Goal: Task Accomplishment & Management: Use online tool/utility

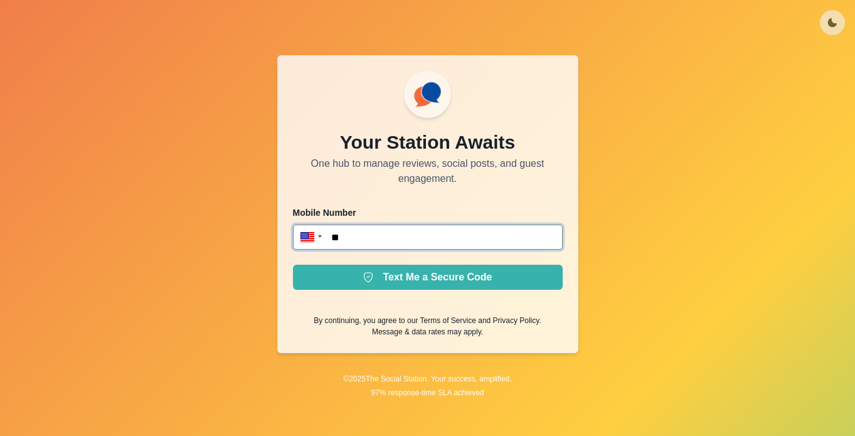
click at [393, 238] on input "**" at bounding box center [428, 237] width 270 height 25
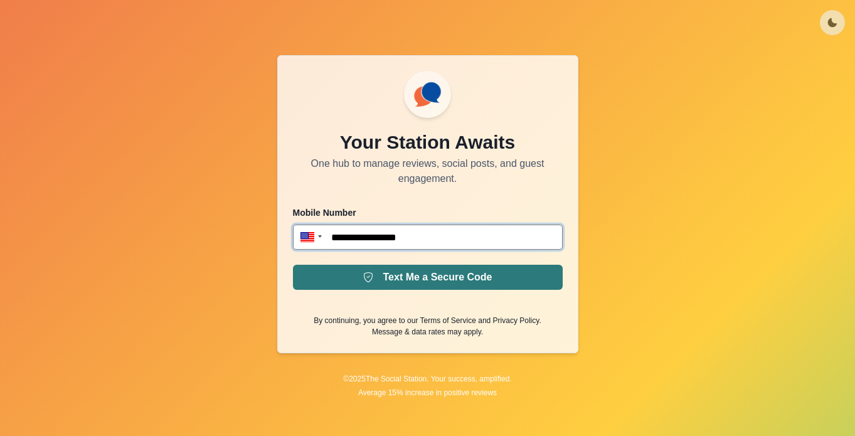
type input "**********"
click at [420, 286] on button "Text Me a Secure Code" at bounding box center [428, 277] width 270 height 25
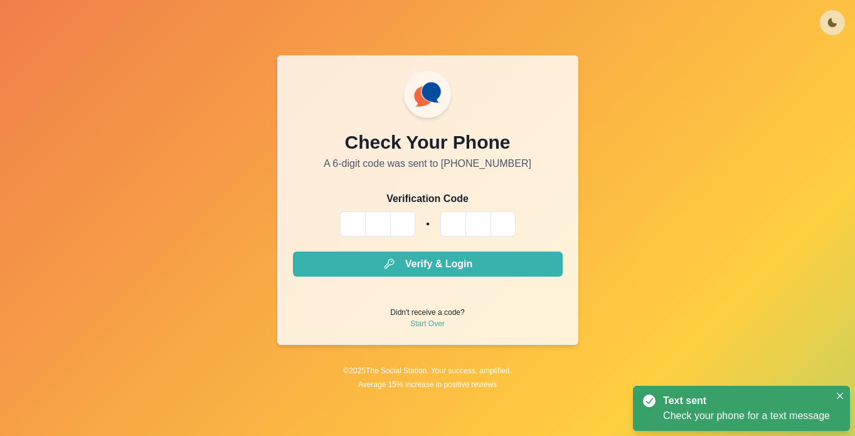
click at [350, 222] on input "Please enter your pin code" at bounding box center [352, 224] width 25 height 25
type input "*"
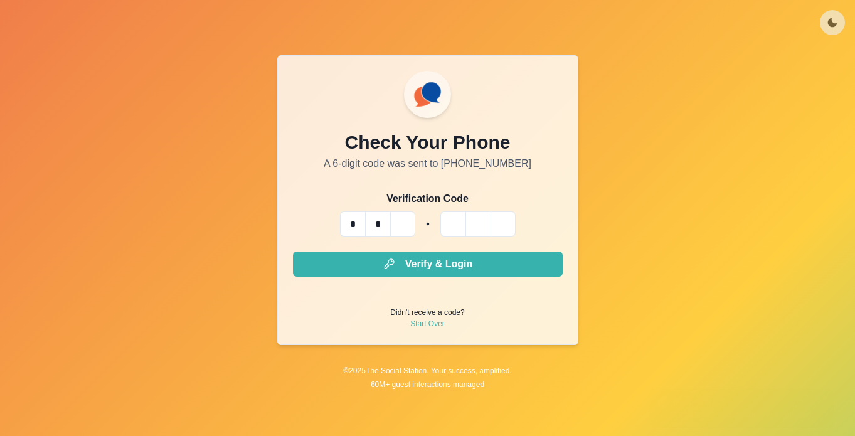
type input "*"
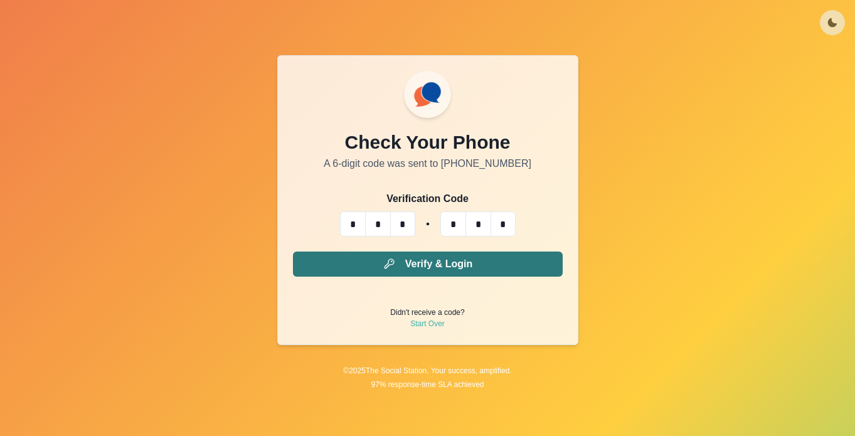
type input "*"
click at [377, 255] on button "Verify & Login" at bounding box center [428, 264] width 270 height 25
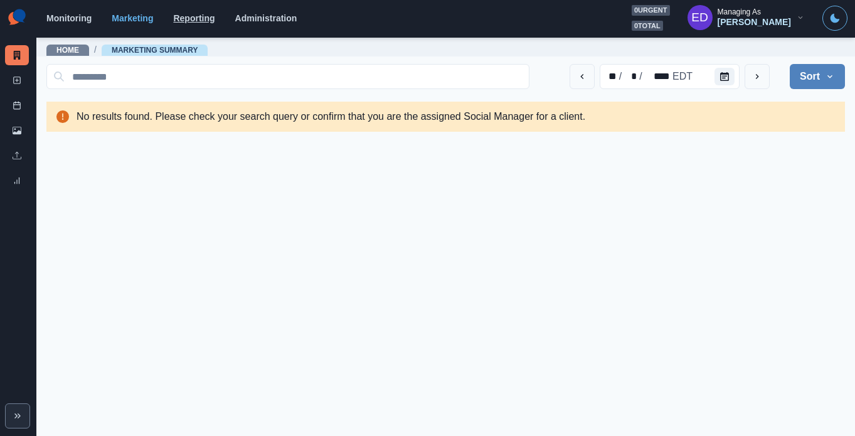
click at [213, 18] on link "Reporting" at bounding box center [193, 18] width 41 height 10
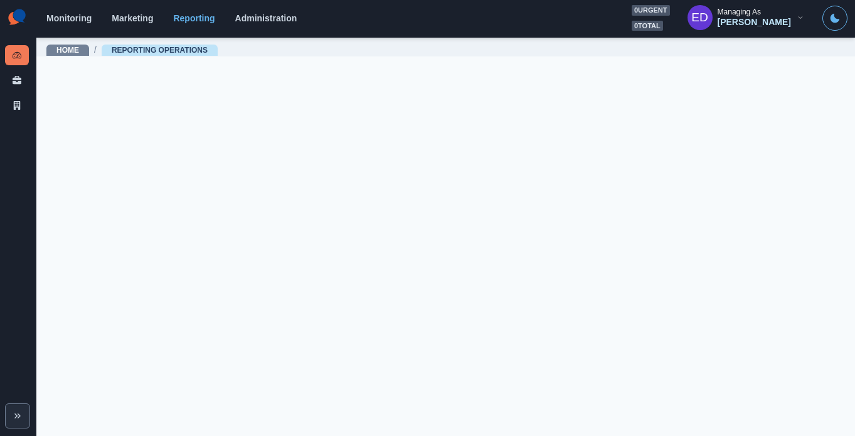
click at [254, 24] on div "Monitoring Marketing Reporting Administration 0 urgent 0 total ED Managing As E…" at bounding box center [446, 18] width 801 height 26
click at [259, 20] on link "Administration" at bounding box center [266, 18] width 62 height 10
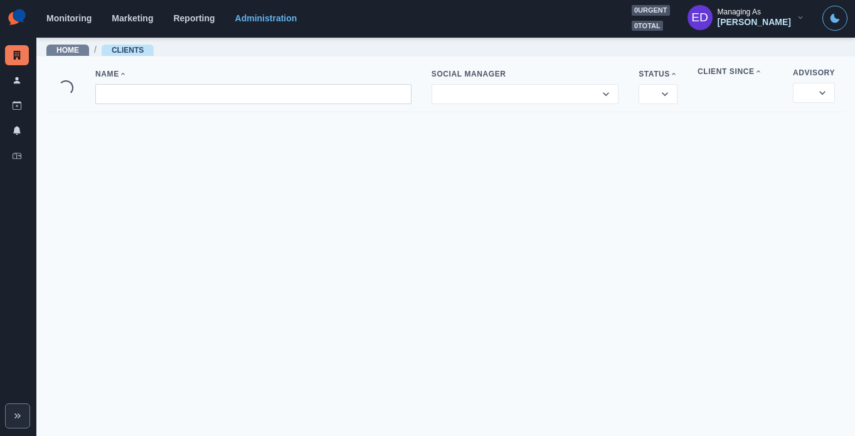
click at [153, 88] on input at bounding box center [253, 94] width 316 height 20
type input "*"
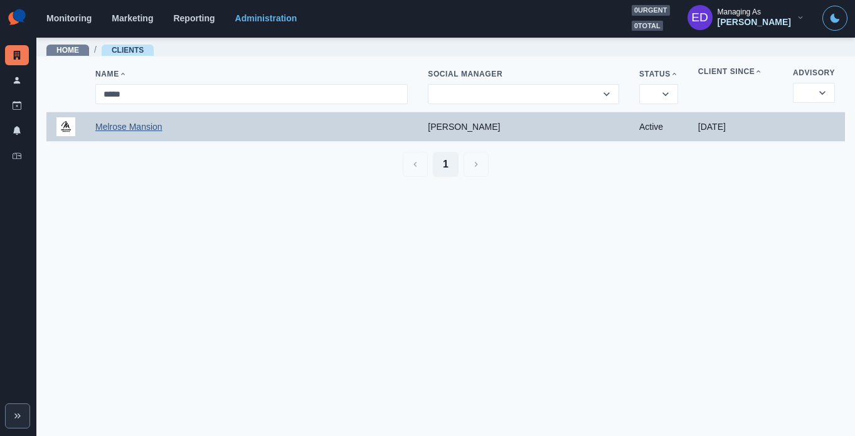
type input "*****"
click at [104, 132] on link "Melrose Mansion" at bounding box center [128, 127] width 67 height 10
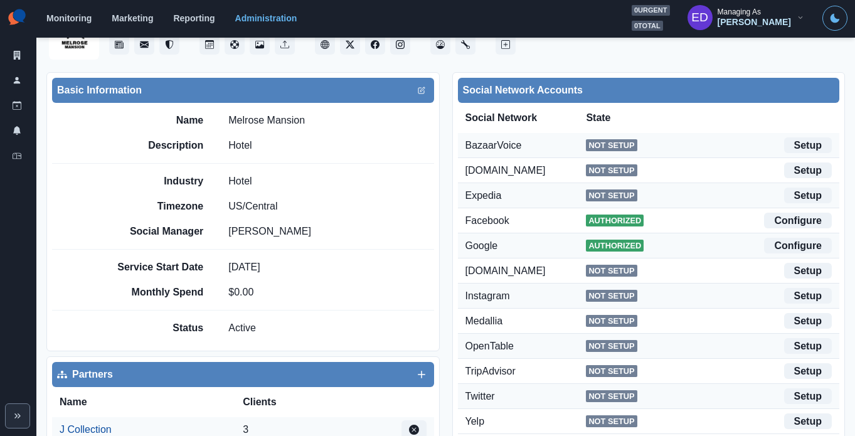
scroll to position [61, 0]
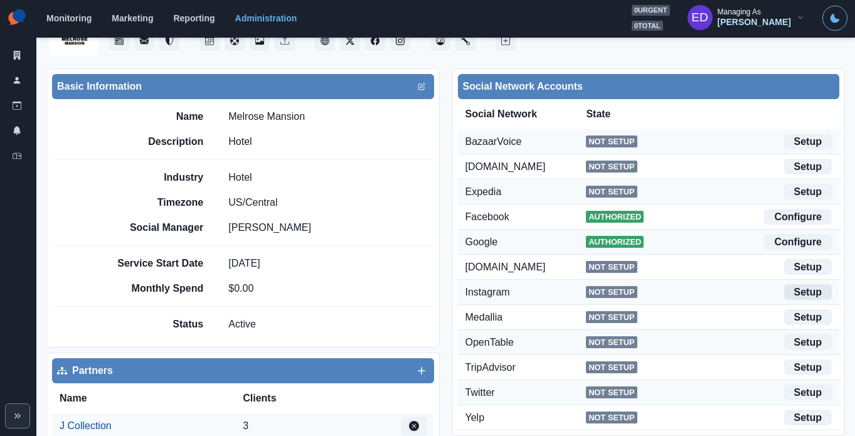
click at [785, 289] on link "Setup" at bounding box center [809, 292] width 48 height 16
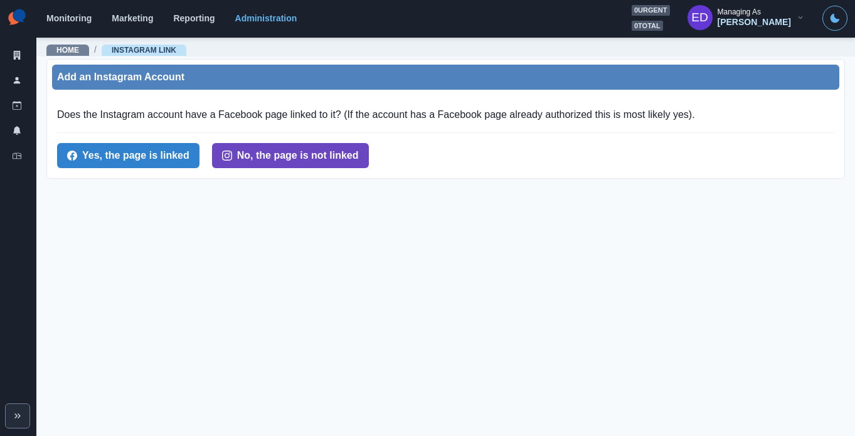
click at [287, 151] on button "No, the page is not linked" at bounding box center [290, 155] width 157 height 25
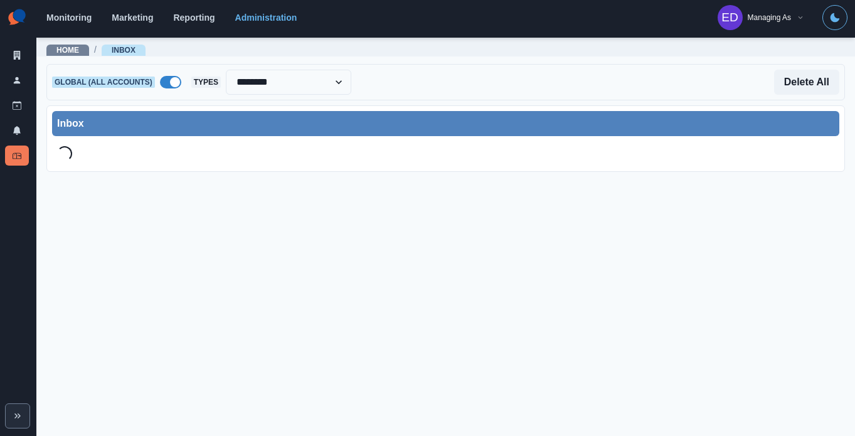
select select "********"
click at [261, 21] on link "Administration" at bounding box center [266, 18] width 62 height 10
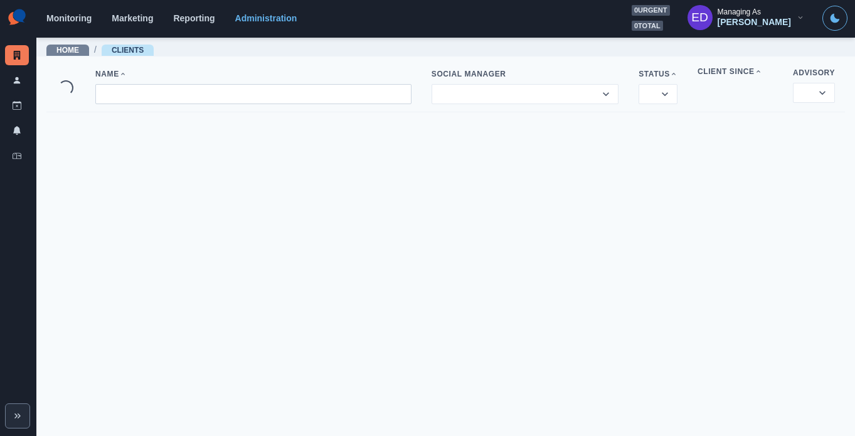
click at [243, 99] on input at bounding box center [253, 94] width 316 height 20
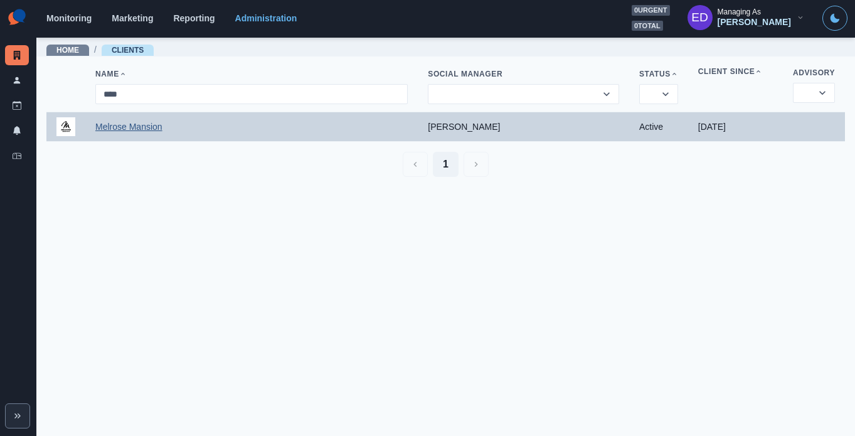
type input "****"
click at [125, 128] on link "Melrose Mansion" at bounding box center [128, 127] width 67 height 10
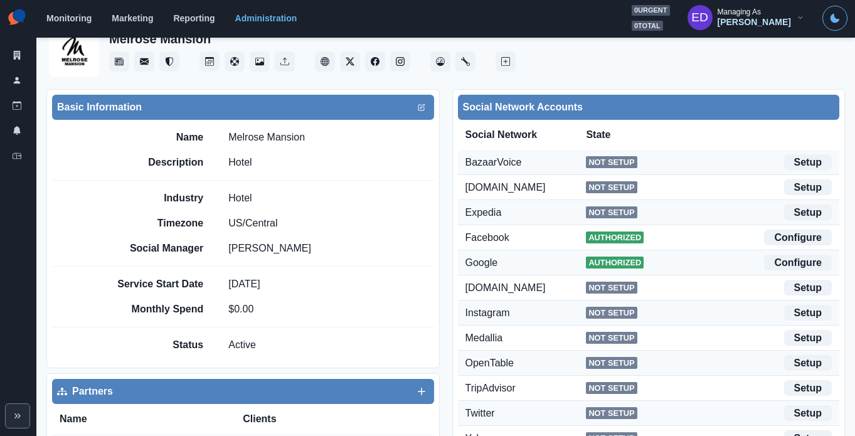
scroll to position [51, 0]
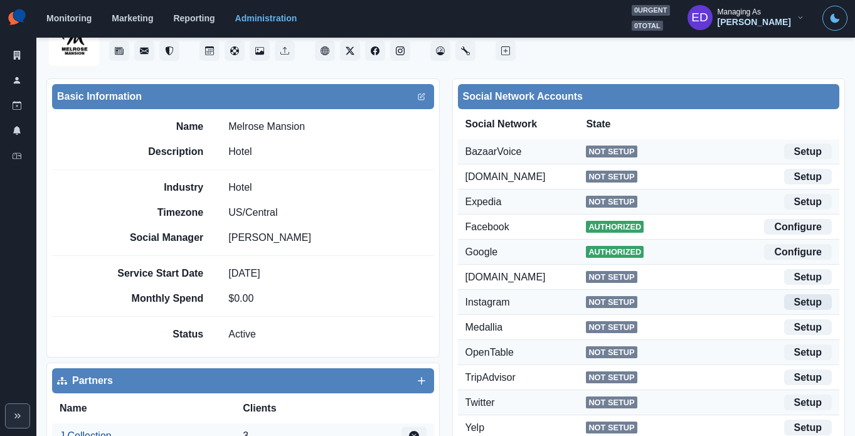
click at [785, 301] on link "Setup" at bounding box center [809, 302] width 48 height 16
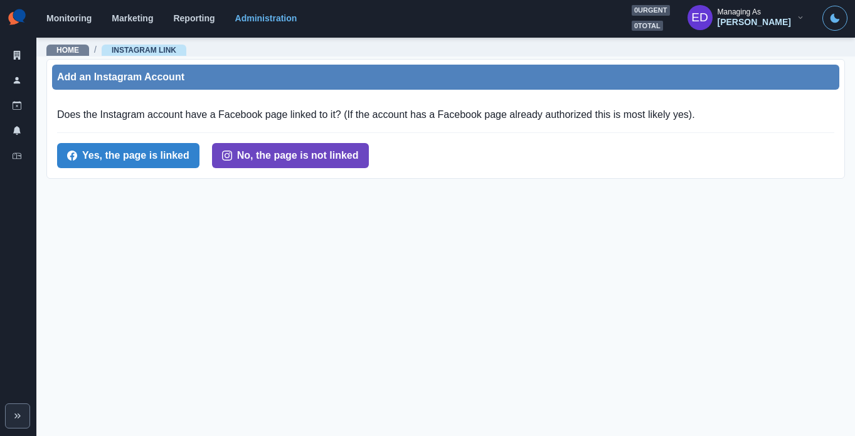
click at [316, 163] on button "No, the page is not linked" at bounding box center [290, 155] width 157 height 25
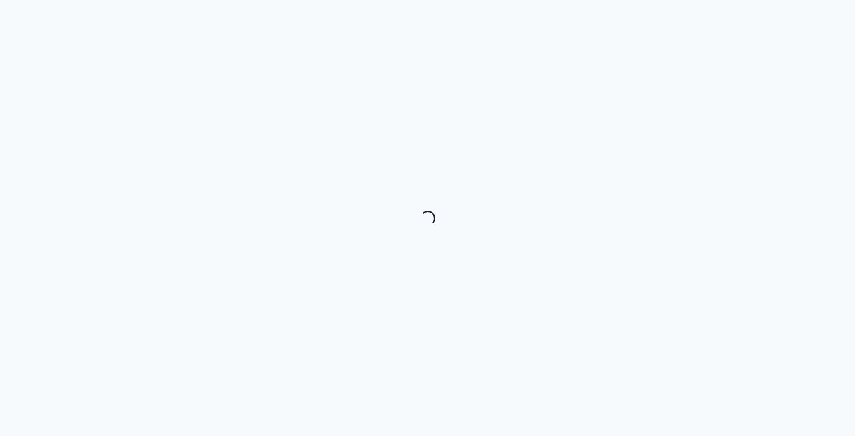
select select "********"
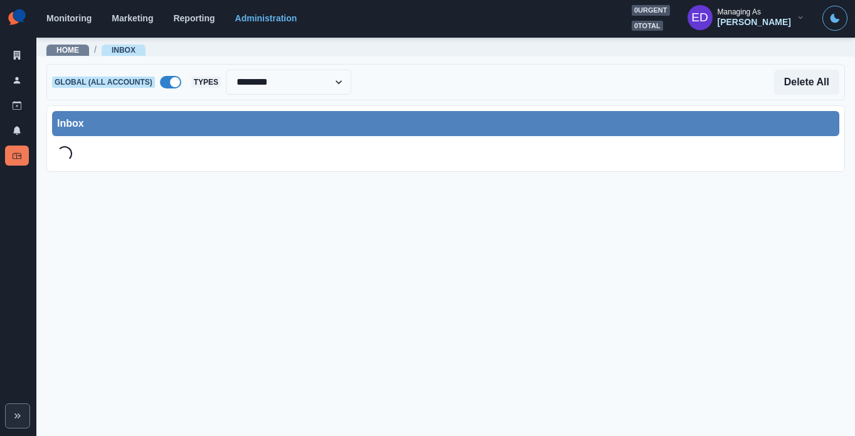
click at [181, 85] on label at bounding box center [170, 82] width 21 height 13
click at [14, 58] on icon at bounding box center [17, 55] width 7 height 9
click at [181, 77] on span at bounding box center [170, 82] width 21 height 13
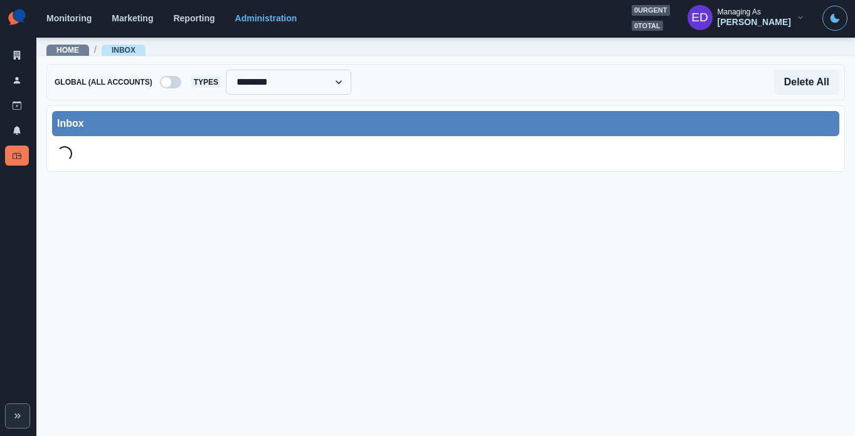
click at [296, 80] on select "**********" at bounding box center [289, 82] width 126 height 25
select select "**********"
click at [269, 77] on div at bounding box center [251, 82] width 97 height 18
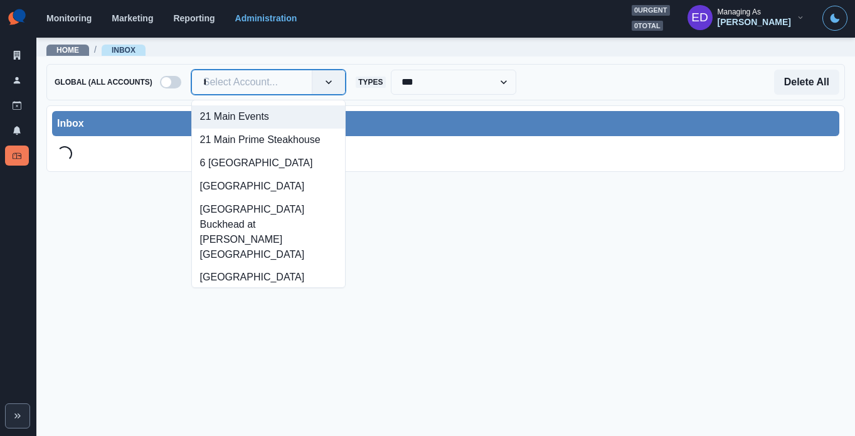
type input "****"
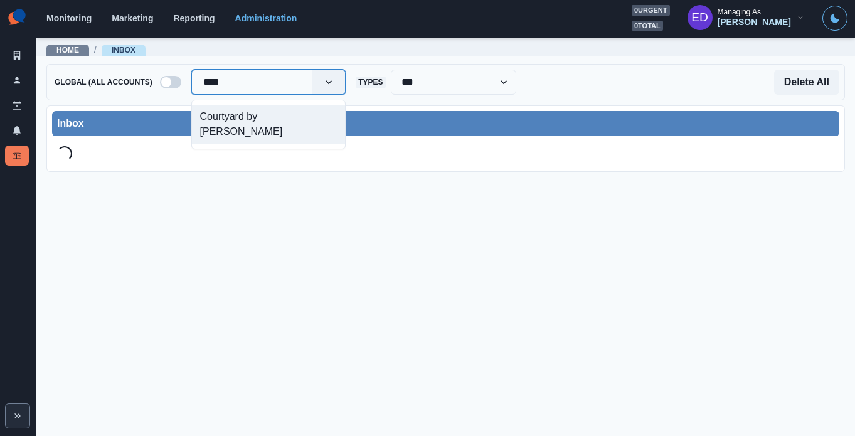
click at [266, 109] on div "Courtyard by Marriott Nanaimo" at bounding box center [268, 124] width 153 height 38
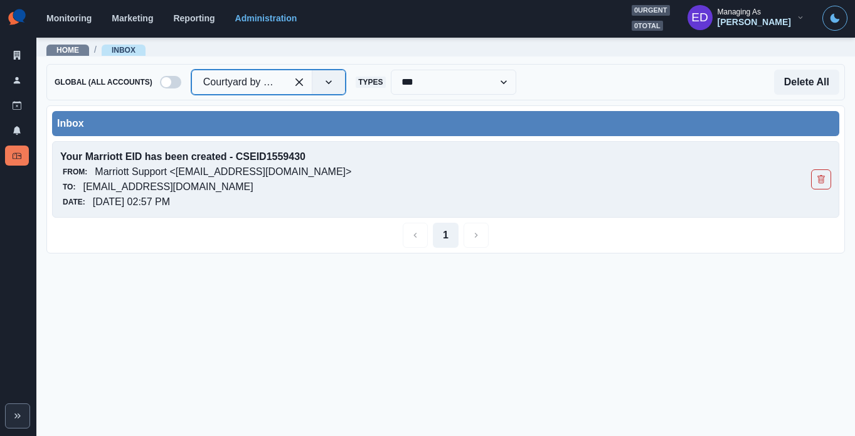
click at [253, 179] on p "courtyardbymarriottnanaimo@properties.thesocialstation.com" at bounding box center [168, 186] width 170 height 15
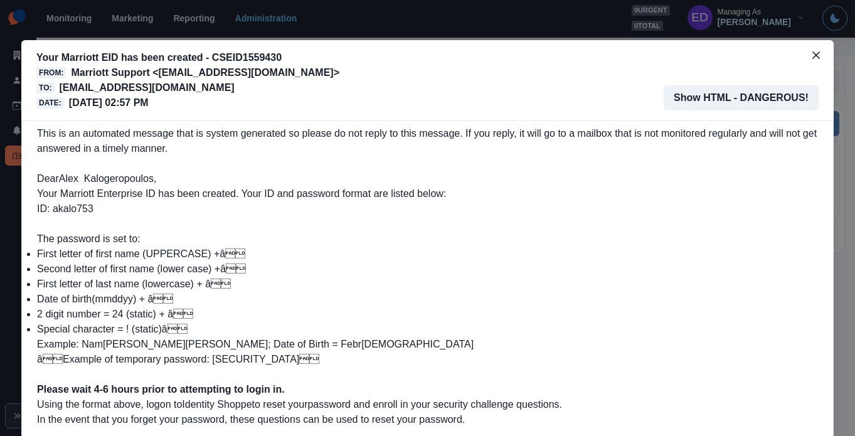
click at [78, 209] on span "Your Marriott Enterprise ID has been created. Your ID and password format are l…" at bounding box center [241, 201] width 409 height 26
copy span "akalo753"
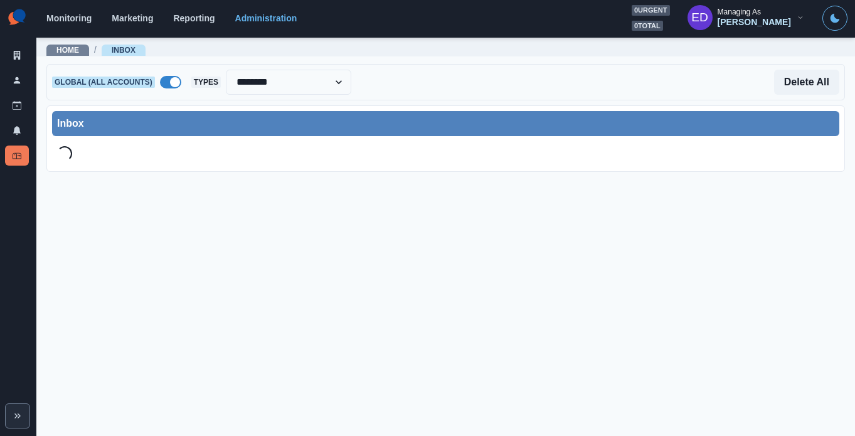
click at [173, 83] on span at bounding box center [175, 82] width 10 height 10
click at [269, 83] on select "**********" at bounding box center [289, 82] width 126 height 25
select select "**********"
click at [235, 82] on div at bounding box center [251, 82] width 97 height 18
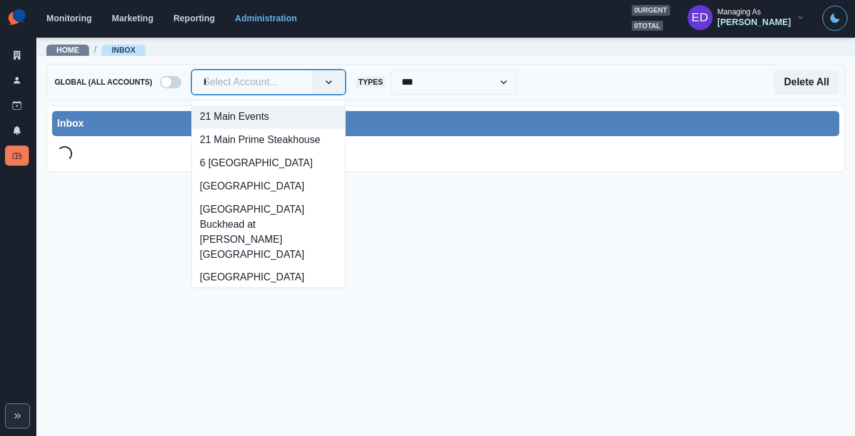
type input "****"
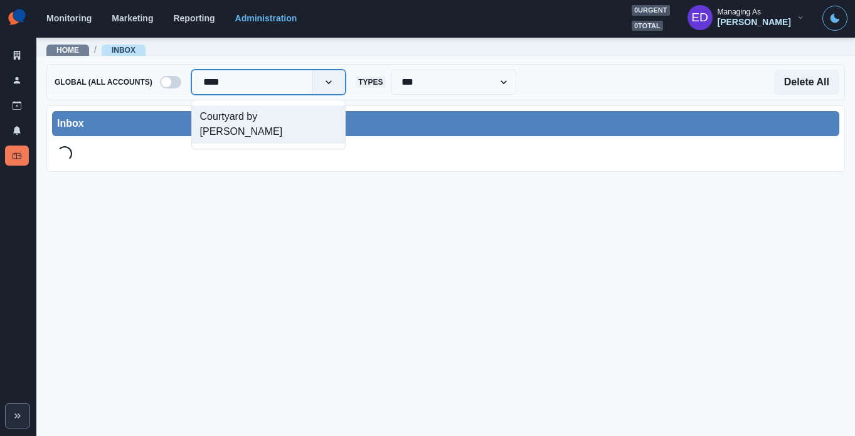
click at [244, 127] on div "Courtyard by [PERSON_NAME]" at bounding box center [268, 124] width 153 height 38
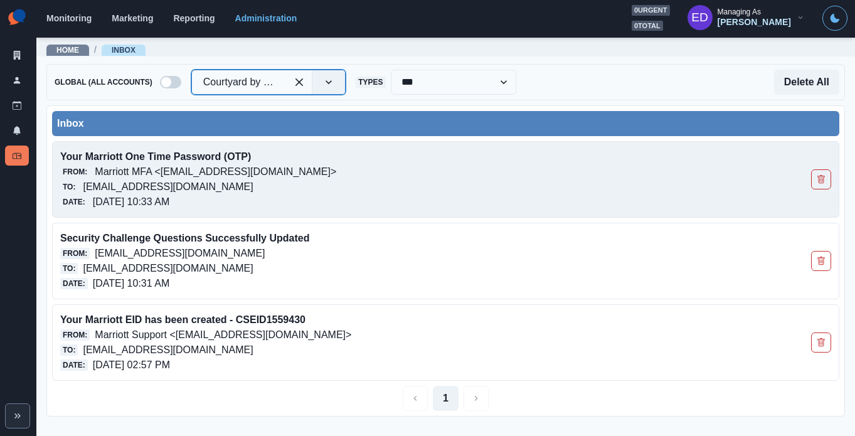
click at [358, 175] on div "From: Marriott MFA <[EMAIL_ADDRESS][DOMAIN_NAME]>" at bounding box center [368, 171] width 617 height 15
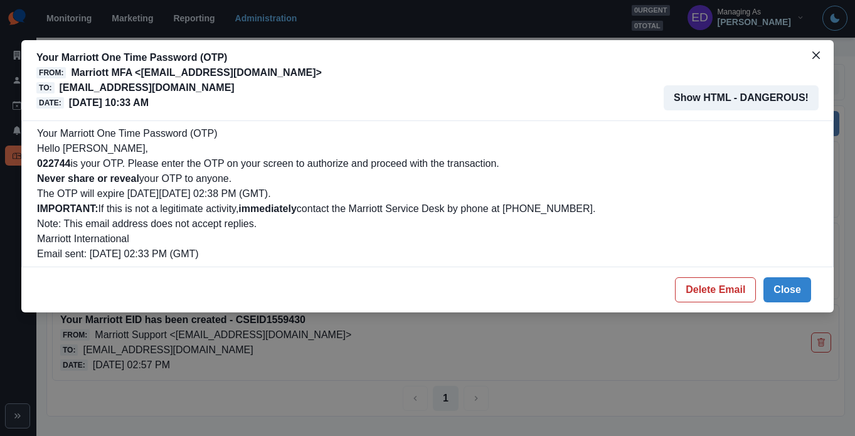
click at [46, 165] on b "022744" at bounding box center [53, 163] width 33 height 11
copy b "022744"
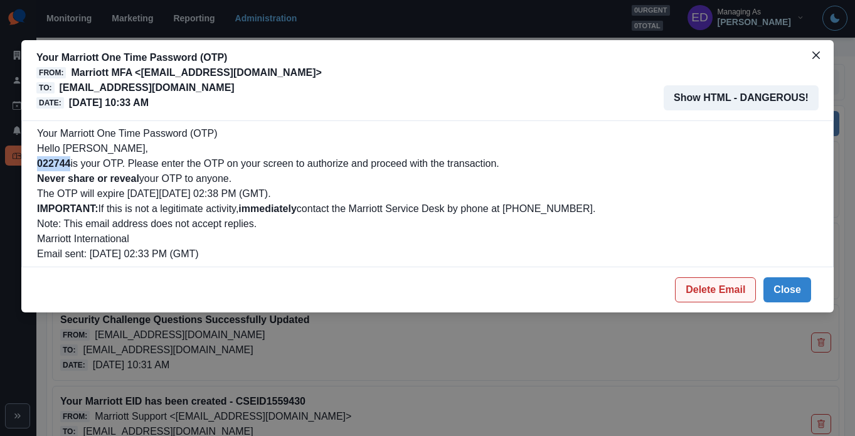
click at [714, 291] on button "Delete Email" at bounding box center [715, 289] width 81 height 25
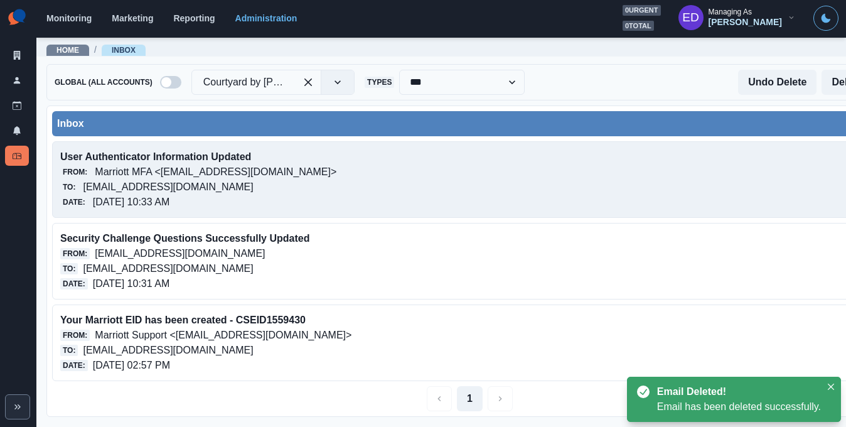
scroll to position [1, 60]
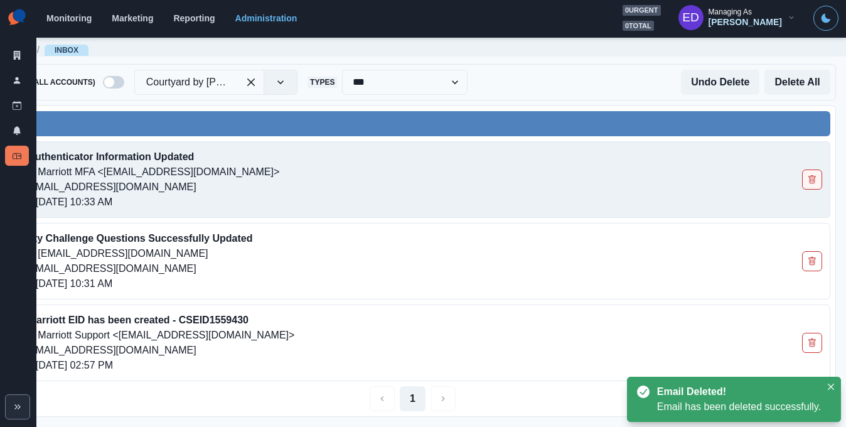
click at [812, 178] on icon "Delete Email" at bounding box center [812, 179] width 9 height 9
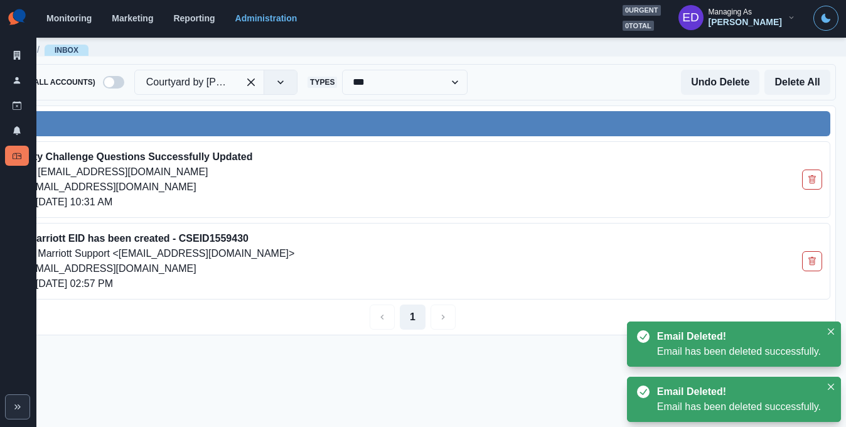
click at [812, 178] on icon "Delete Email" at bounding box center [812, 179] width 9 height 9
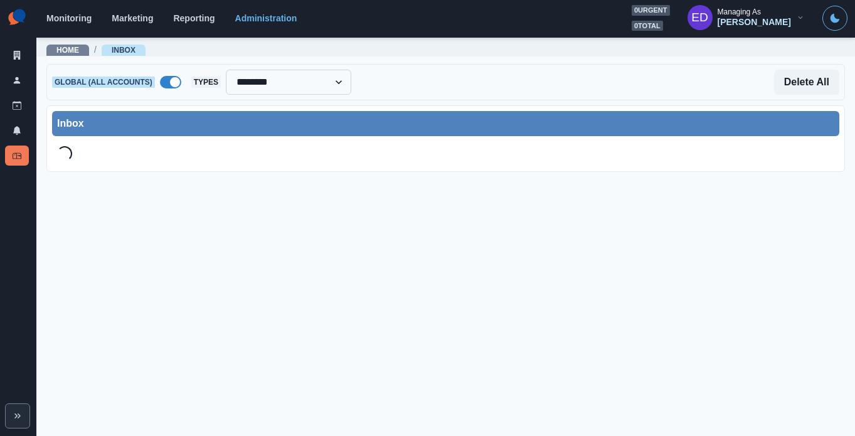
click at [259, 83] on select "**********" at bounding box center [289, 82] width 126 height 25
click at [173, 82] on span at bounding box center [175, 82] width 10 height 10
click at [245, 85] on select "**********" at bounding box center [289, 82] width 126 height 25
select select "**********"
click at [431, 88] on div "Delete All" at bounding box center [595, 82] width 488 height 25
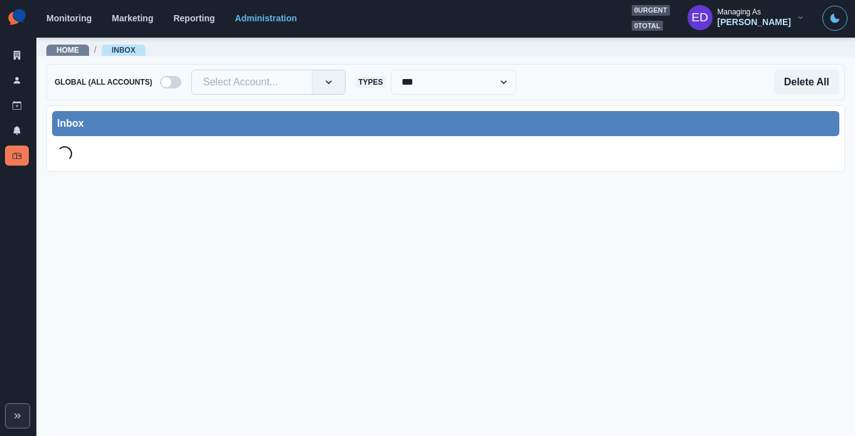
click at [280, 73] on div at bounding box center [251, 82] width 97 height 18
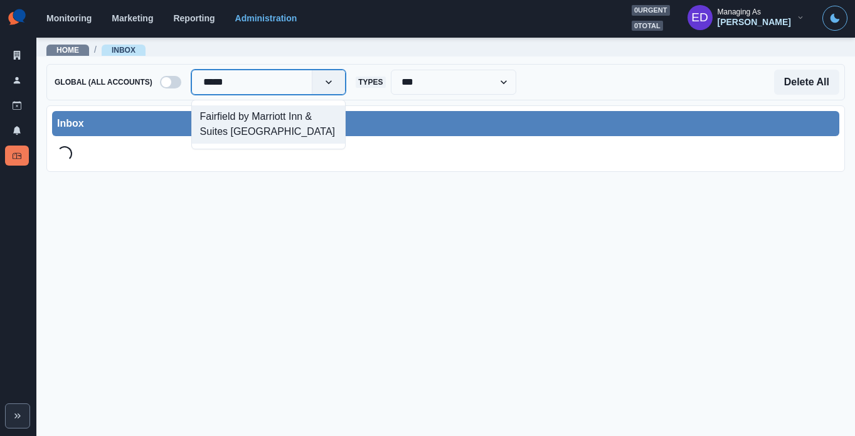
type input "******"
click at [265, 112] on div "Fairfield by Marriott Inn & Suites West Kelowna" at bounding box center [268, 124] width 153 height 38
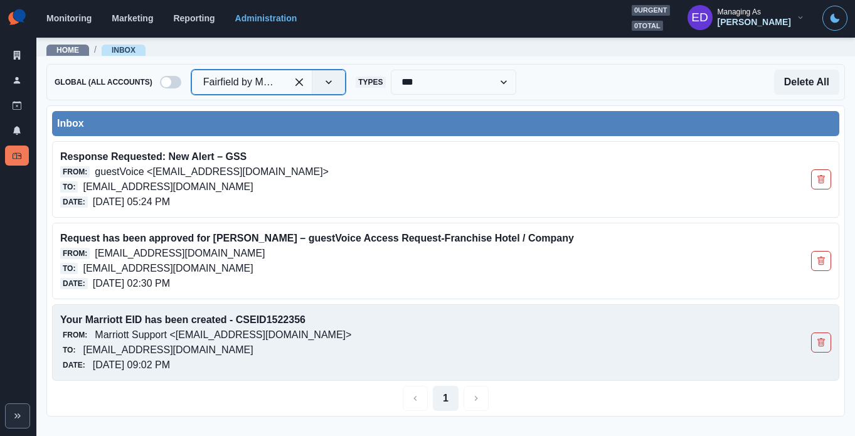
click at [412, 315] on p "Your Marriott EID has been created - CSEID1522356" at bounding box center [368, 320] width 617 height 15
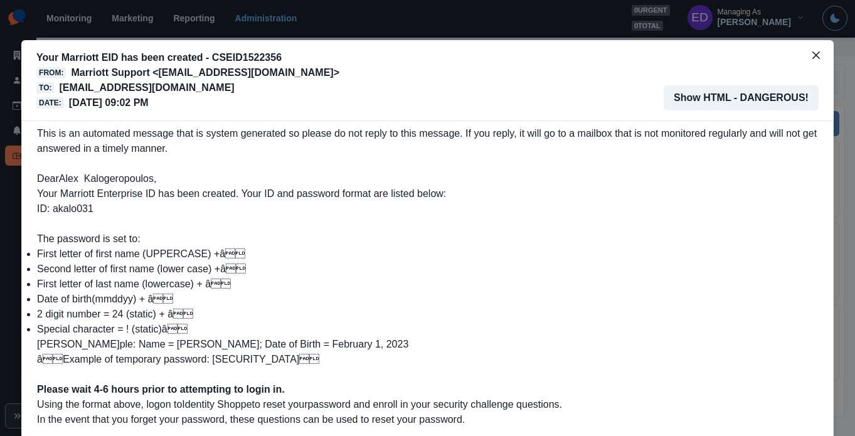
click at [73, 205] on span "Your Marriott Enterprise ID has been created. Your ID and password format are l…" at bounding box center [241, 201] width 409 height 26
copy span "akalo031"
click at [815, 54] on icon "Close" at bounding box center [817, 55] width 8 height 8
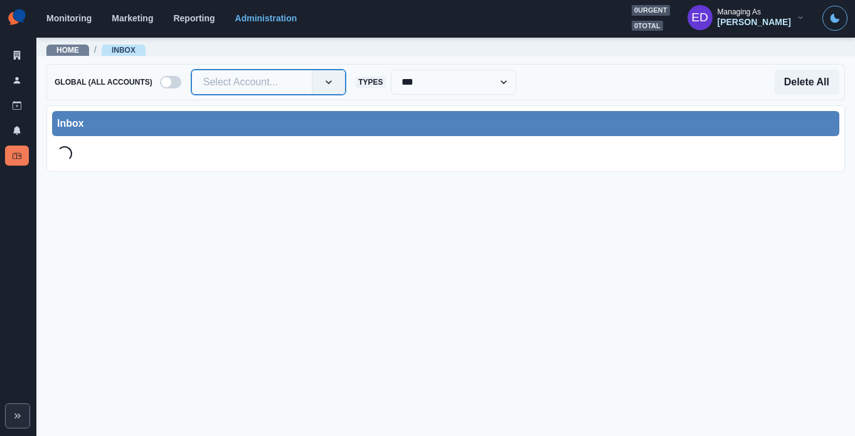
click at [252, 83] on div at bounding box center [251, 82] width 97 height 18
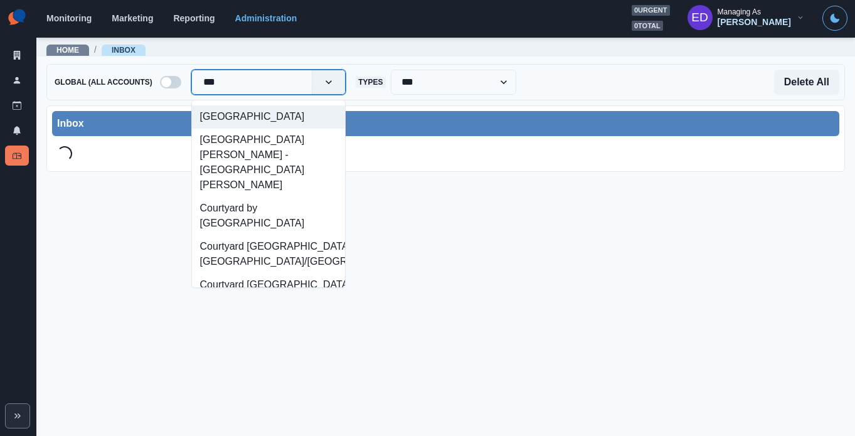
type input "****"
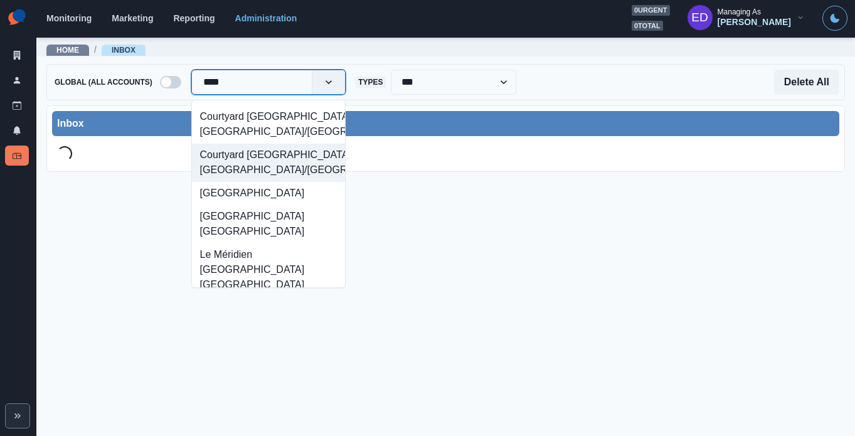
click at [286, 164] on div "Courtyard Los Angeles Pasadena/Old Town" at bounding box center [268, 163] width 153 height 38
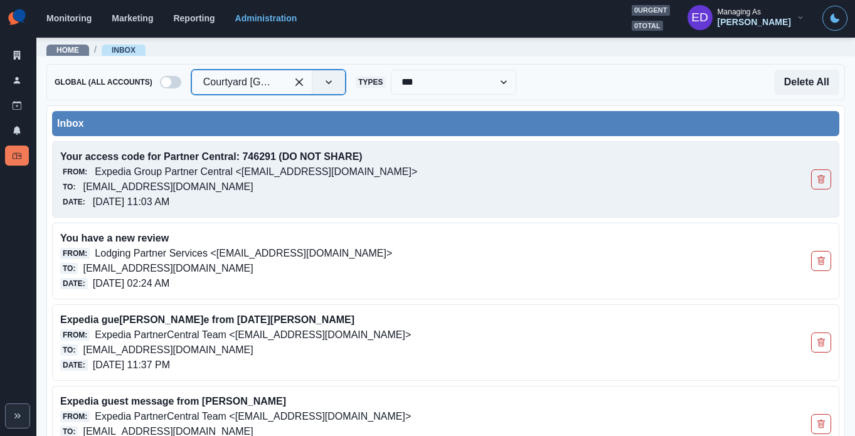
click at [382, 173] on p "Expedia Group Partner Central <admin@expediapartnercentral.com>" at bounding box center [256, 171] width 323 height 15
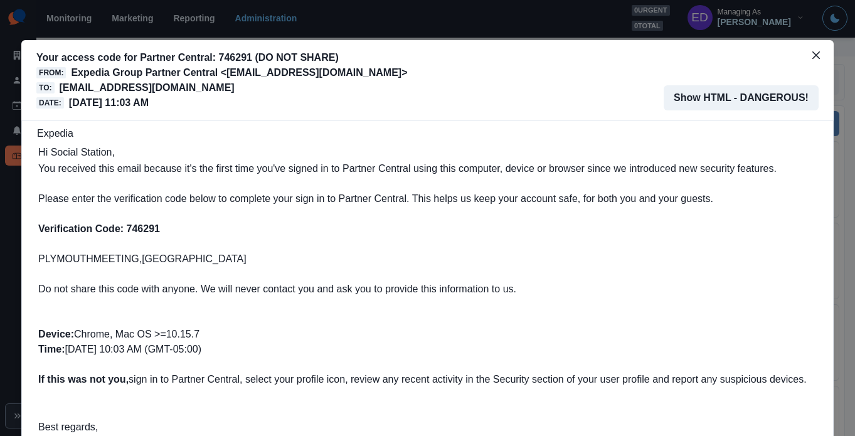
click at [136, 226] on b "Verification Code: 746291" at bounding box center [99, 228] width 122 height 11
copy b "746291"
click at [813, 56] on icon "Close" at bounding box center [817, 55] width 8 height 8
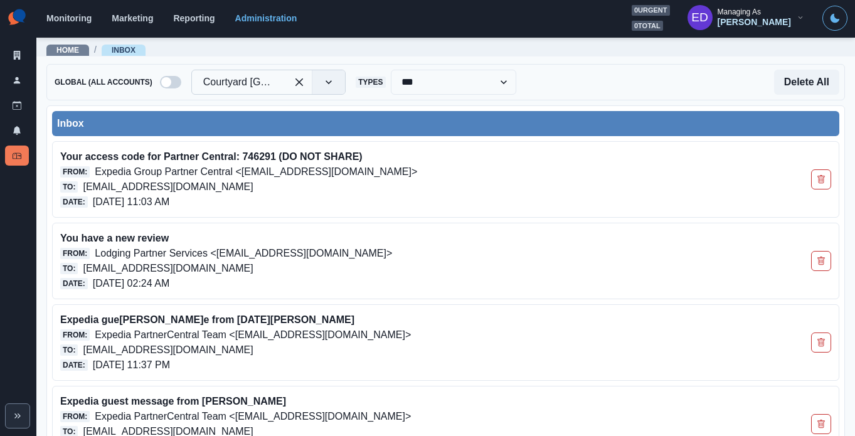
click at [231, 80] on div at bounding box center [239, 82] width 72 height 18
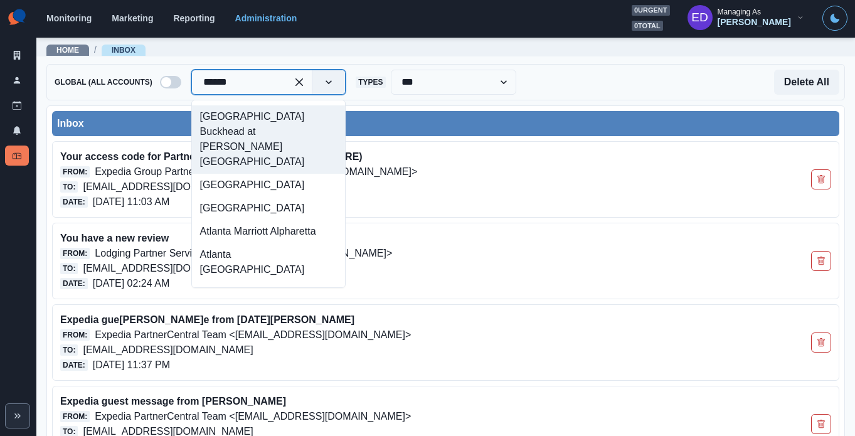
type input "*******"
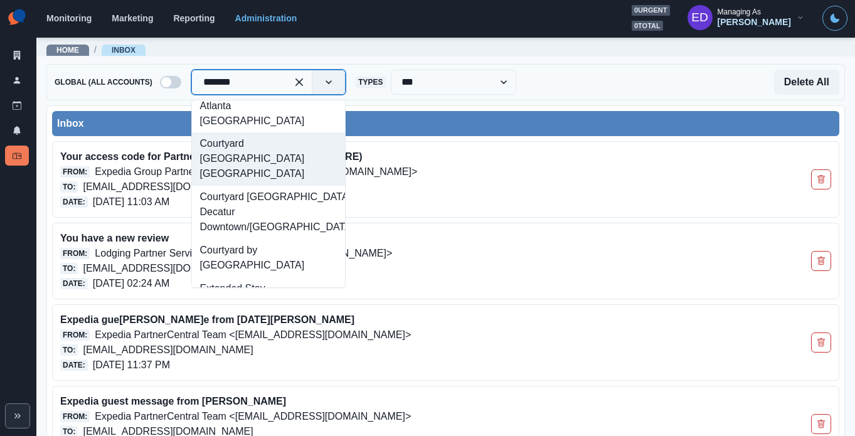
scroll to position [151, 0]
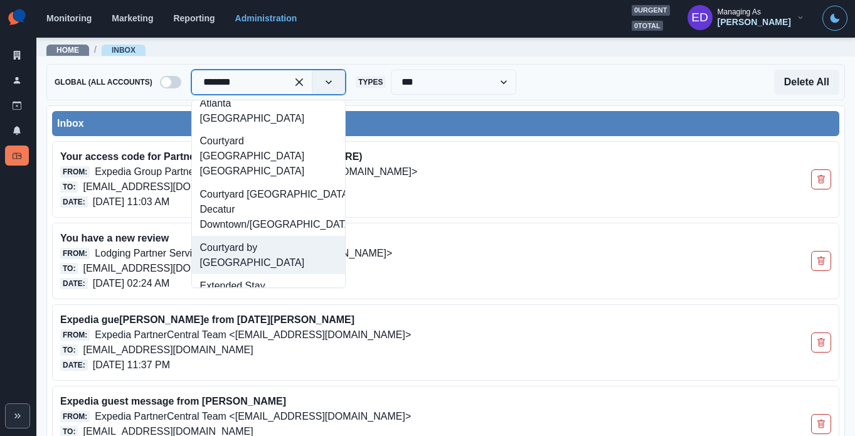
click at [257, 236] on div "Courtyard by Marriott Atlanta Downtown" at bounding box center [268, 255] width 153 height 38
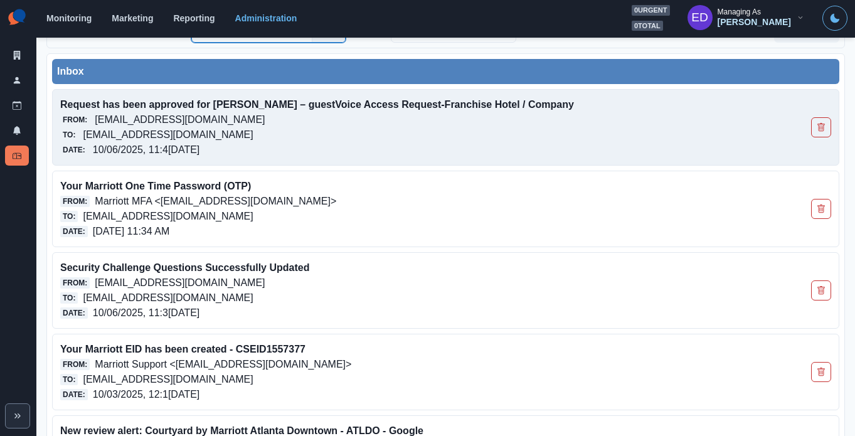
scroll to position [62, 0]
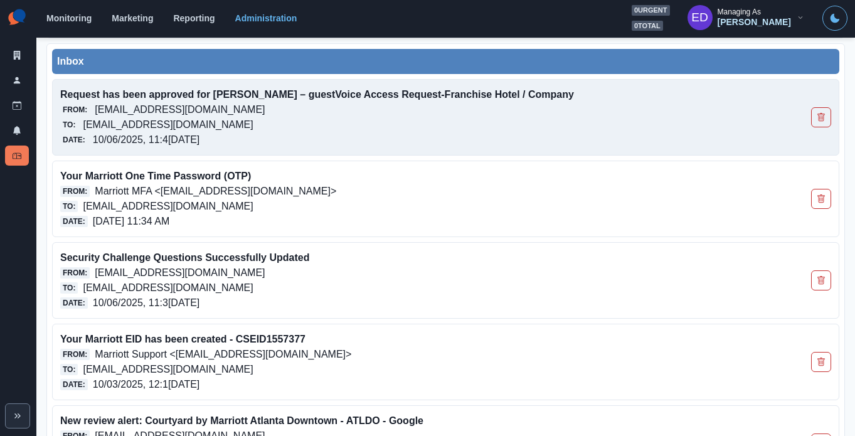
click at [407, 204] on div "To: courtyardbymarriottatlantadowntown@properties.thesocialstation.com" at bounding box center [368, 206] width 617 height 15
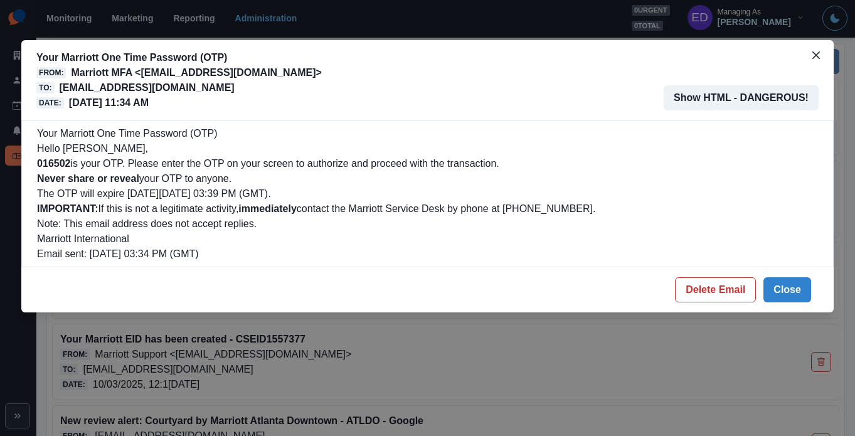
click at [52, 166] on b "016502" at bounding box center [53, 163] width 33 height 11
copy b "016502"
click at [815, 58] on icon "Close" at bounding box center [817, 55] width 8 height 8
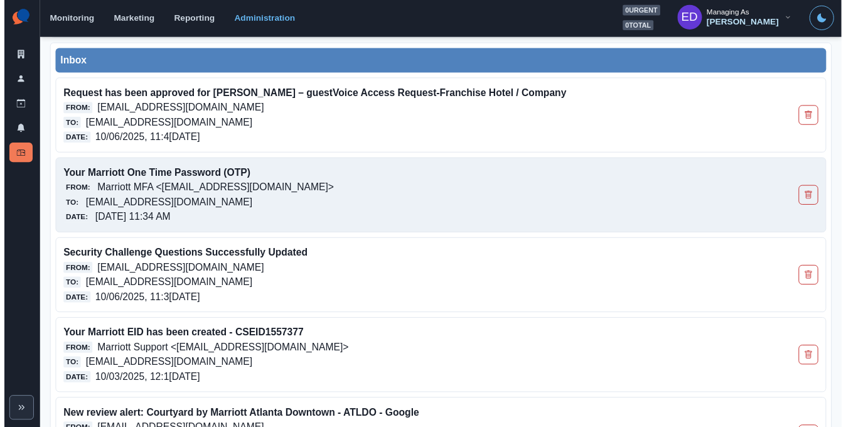
scroll to position [0, 0]
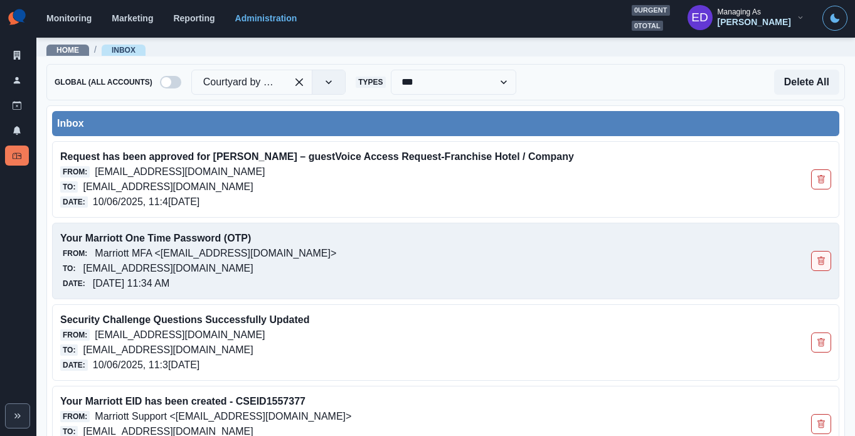
click at [820, 262] on icon "Delete Email" at bounding box center [821, 262] width 3 height 4
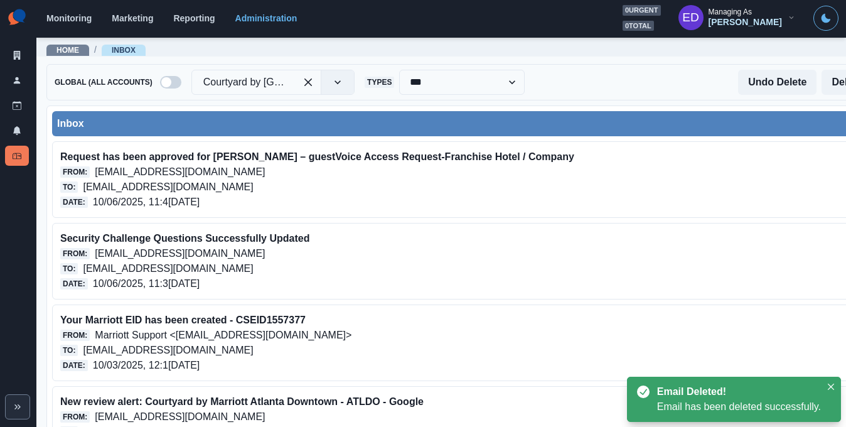
click at [810, 262] on div "Security Challenge Questions Successfully Updated From: Identity.shoppe@marriot…" at bounding box center [469, 261] width 835 height 77
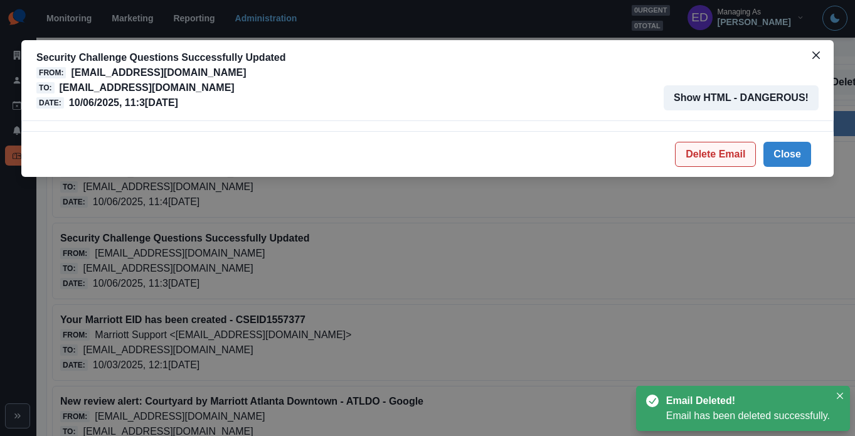
click at [738, 155] on button "Delete Email" at bounding box center [715, 154] width 81 height 25
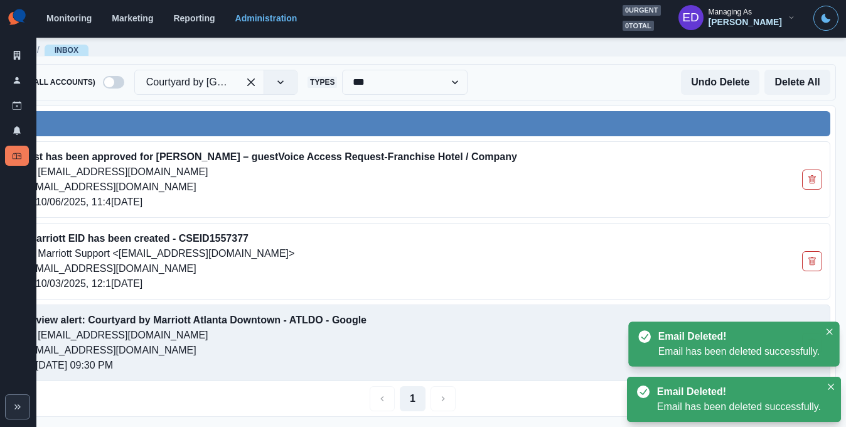
scroll to position [9, 60]
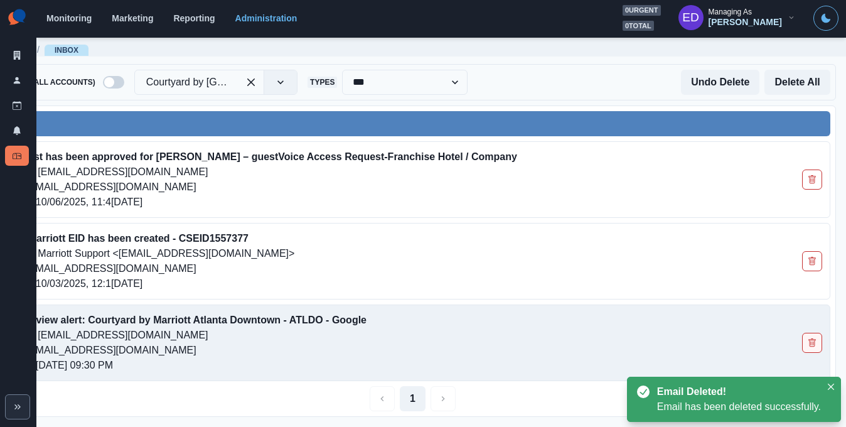
click at [806, 335] on button "Delete Email" at bounding box center [812, 343] width 20 height 20
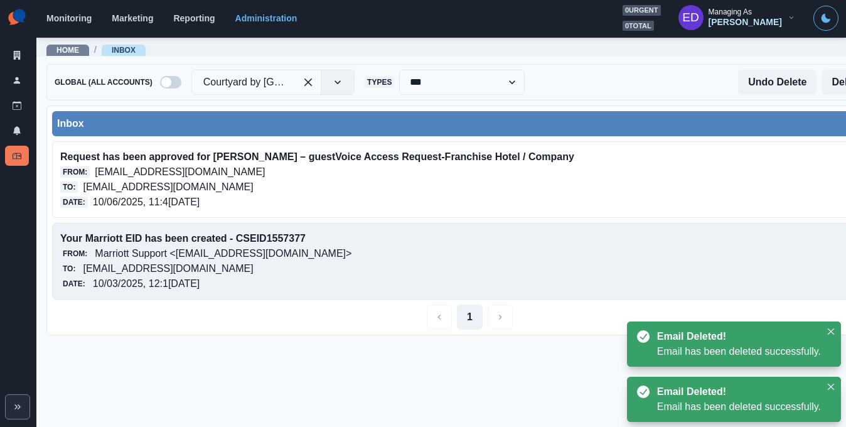
scroll to position [0, 0]
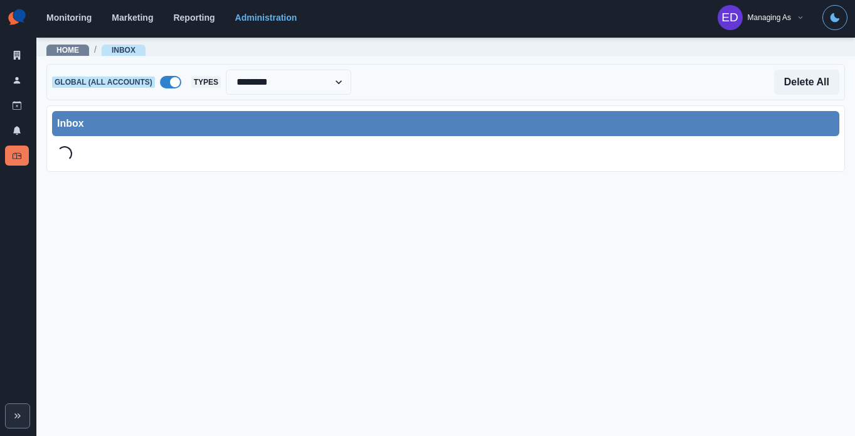
select select "********"
click at [259, 24] on div "Monitoring Marketing Reporting Administration 0 urgent 0 total ED Managing As […" at bounding box center [446, 18] width 801 height 26
click at [248, 18] on link "Administration" at bounding box center [266, 18] width 62 height 10
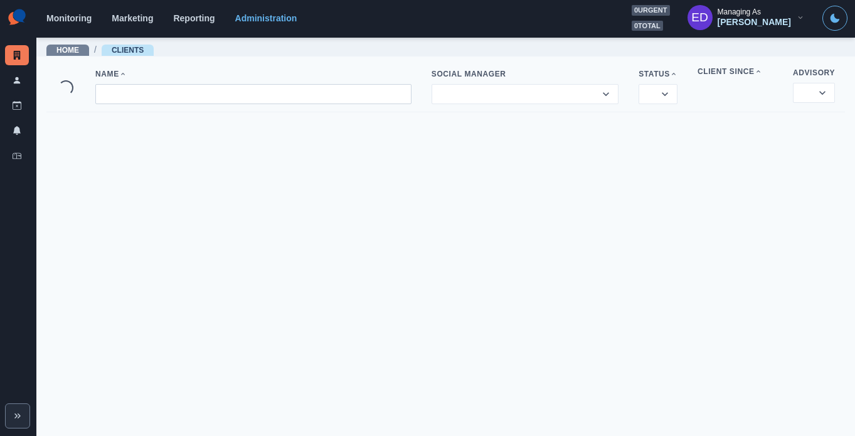
click at [207, 92] on input at bounding box center [253, 94] width 316 height 20
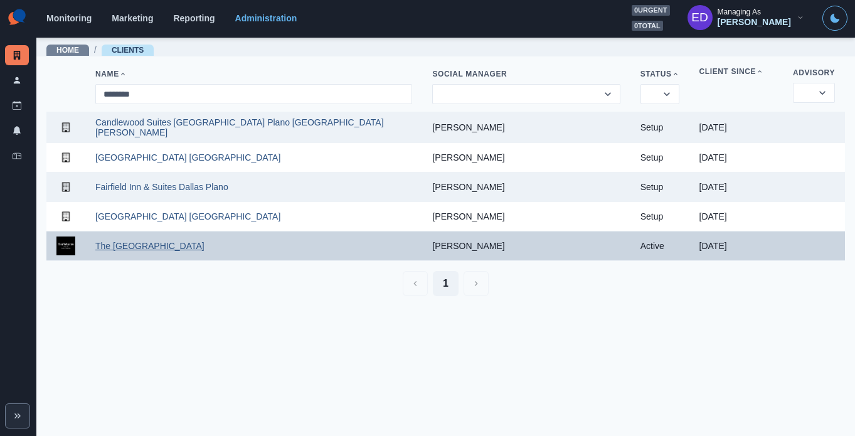
type input "********"
click at [150, 249] on link "The [GEOGRAPHIC_DATA]" at bounding box center [149, 246] width 109 height 10
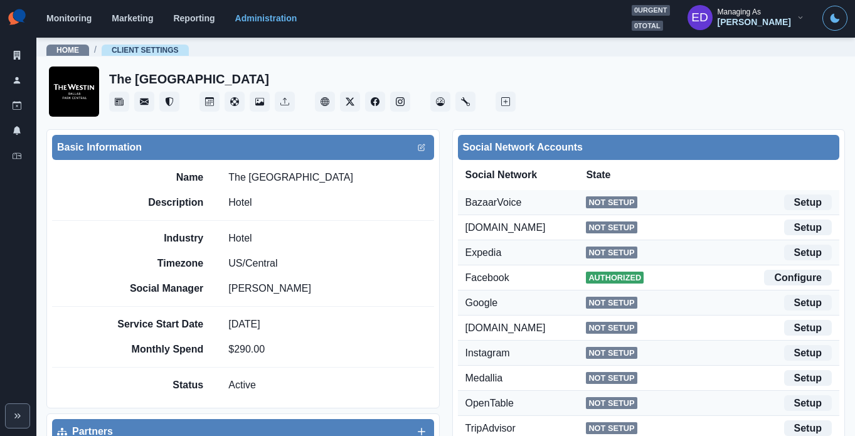
scroll to position [53, 0]
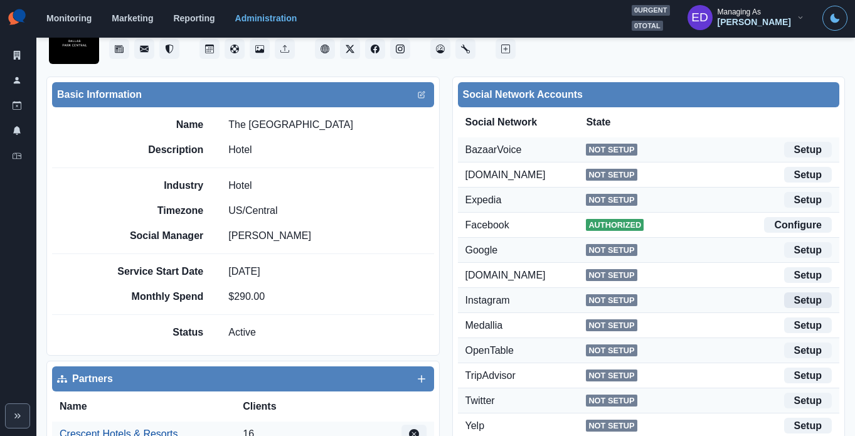
click at [798, 300] on link "Setup" at bounding box center [809, 300] width 48 height 16
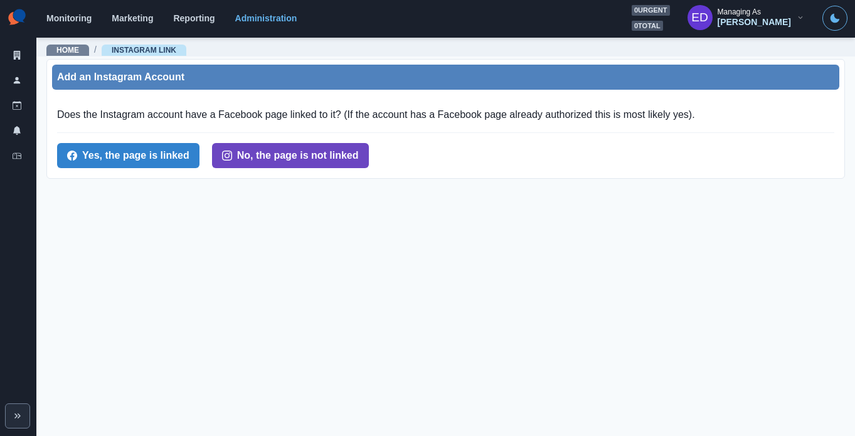
click at [265, 157] on button "No, the page is not linked" at bounding box center [290, 155] width 157 height 25
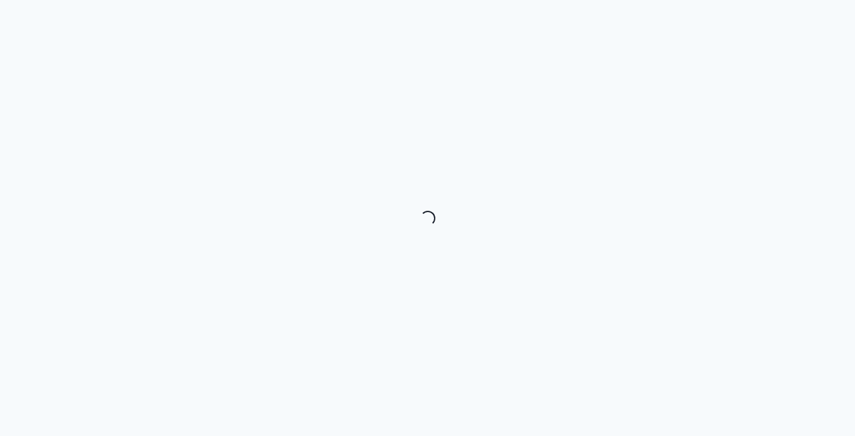
select select "********"
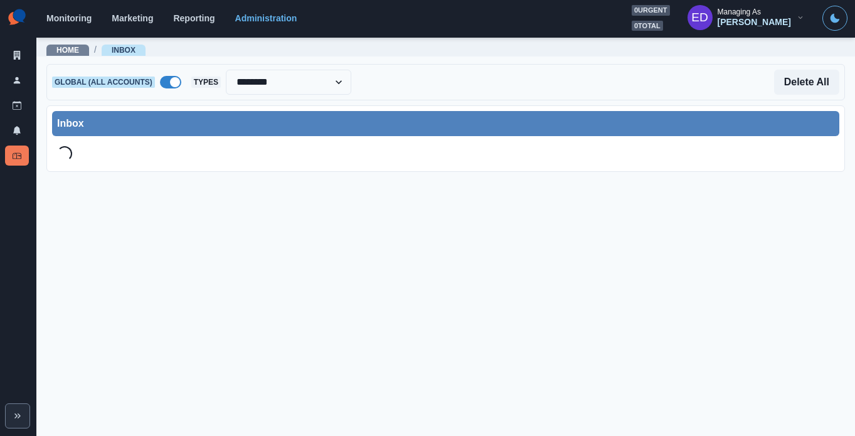
click at [260, 23] on div "Monitoring Marketing Reporting Administration 0 urgent 0 total ED Managing As […" at bounding box center [446, 18] width 801 height 26
click at [273, 17] on link "Administration" at bounding box center [266, 18] width 62 height 10
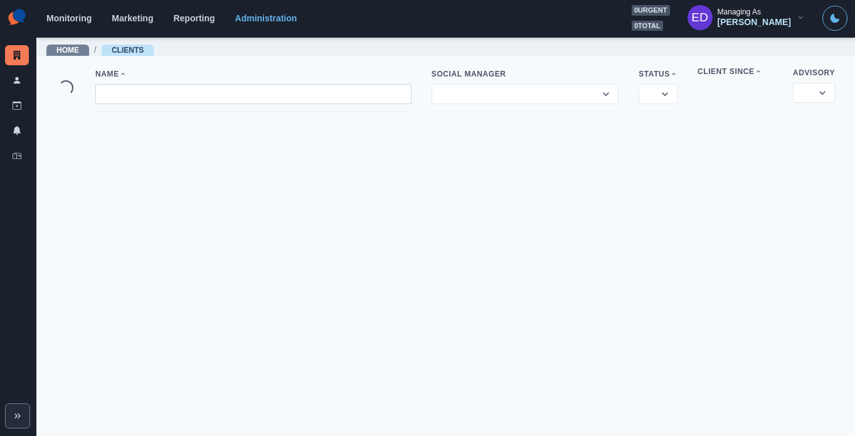
click at [227, 99] on input at bounding box center [253, 94] width 316 height 20
click at [217, 100] on input "**********" at bounding box center [253, 94] width 316 height 20
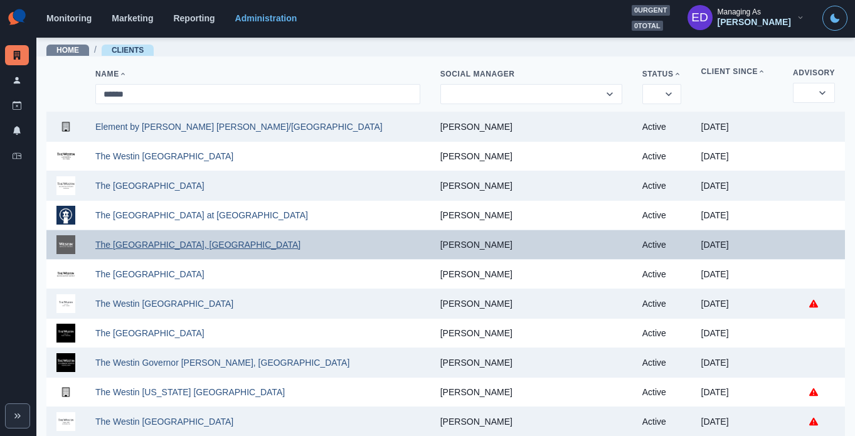
scroll to position [117, 0]
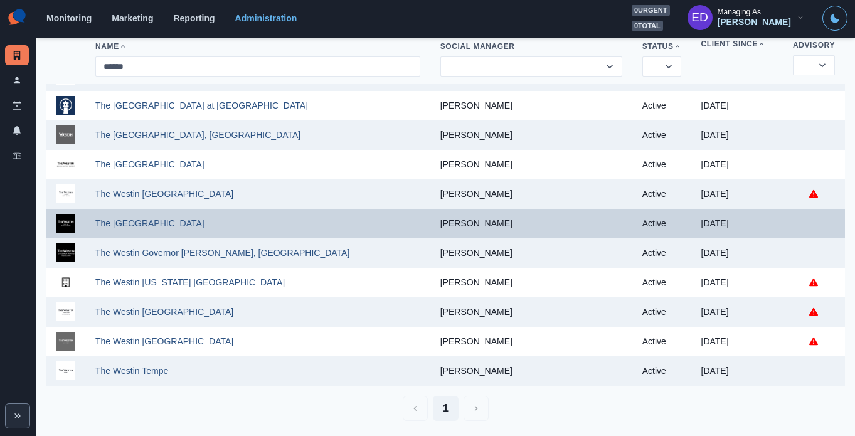
type input "******"
click at [181, 214] on td "The [GEOGRAPHIC_DATA]" at bounding box center [257, 223] width 345 height 29
click at [181, 218] on link "The [GEOGRAPHIC_DATA]" at bounding box center [149, 223] width 109 height 10
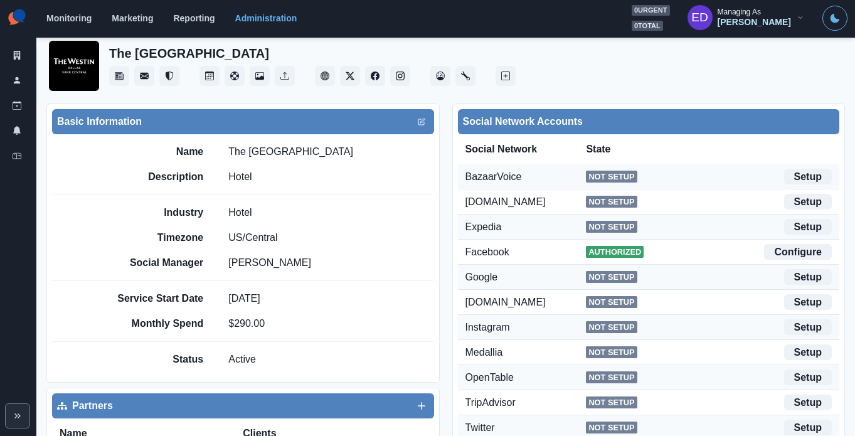
scroll to position [26, 0]
click at [805, 330] on link "Setup" at bounding box center [809, 327] width 48 height 16
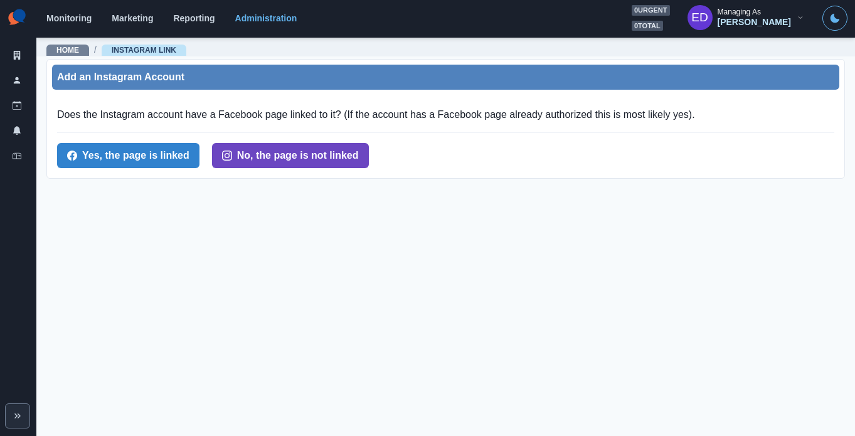
click at [268, 157] on button "No, the page is not linked" at bounding box center [290, 155] width 157 height 25
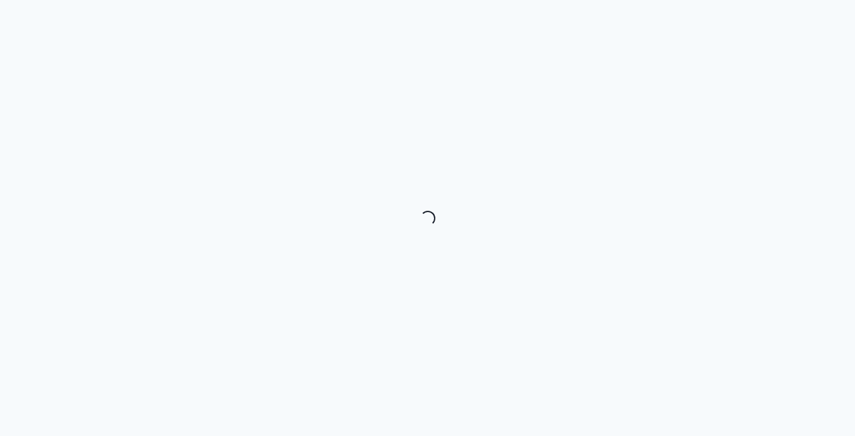
select select "********"
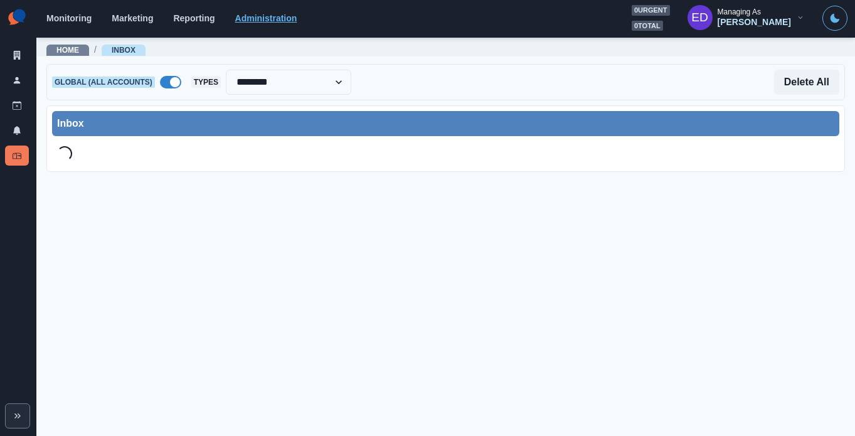
click at [250, 17] on link "Administration" at bounding box center [266, 18] width 62 height 10
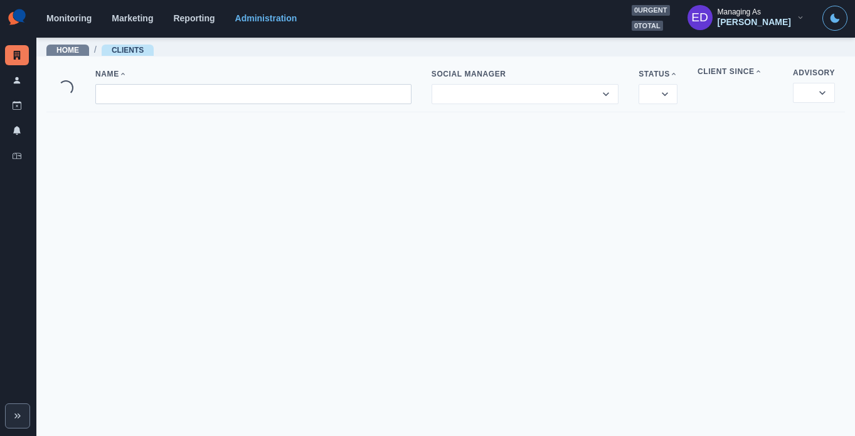
click at [228, 90] on input at bounding box center [253, 94] width 316 height 20
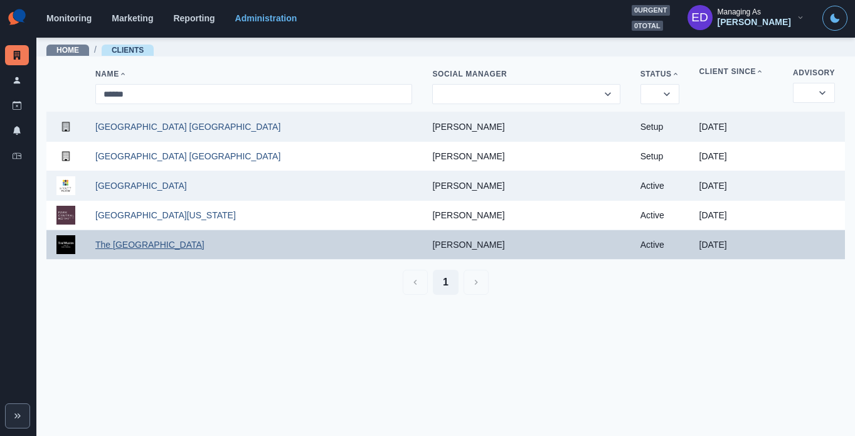
type input "******"
click at [172, 247] on link "The [GEOGRAPHIC_DATA]" at bounding box center [149, 245] width 109 height 10
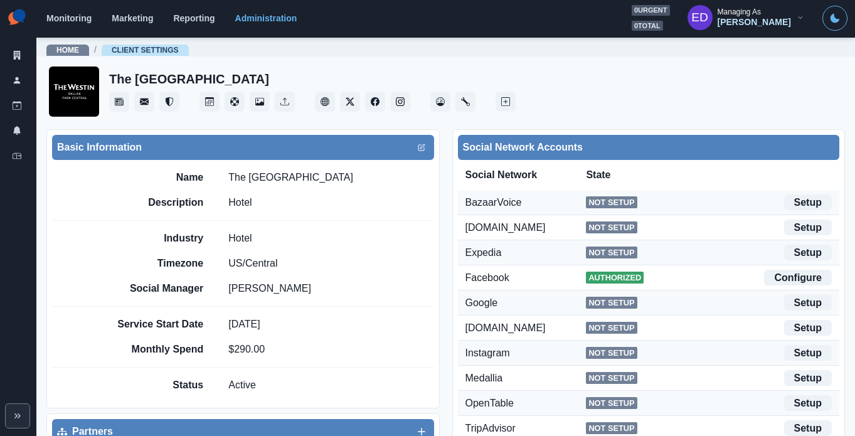
scroll to position [19, 0]
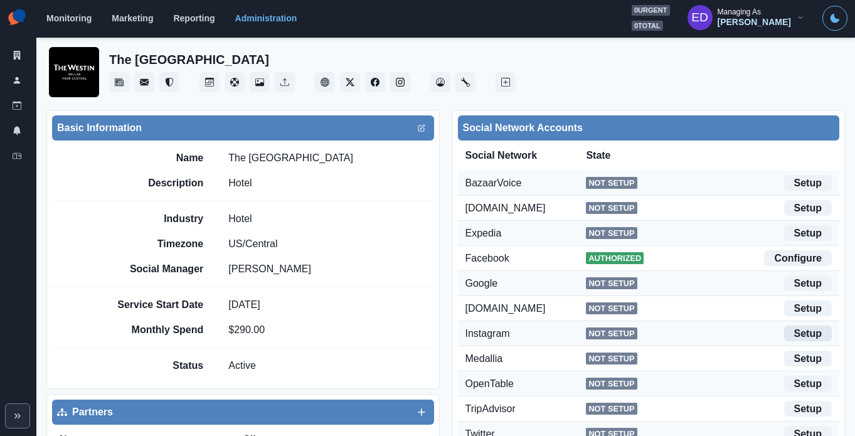
click at [803, 333] on link "Setup" at bounding box center [809, 334] width 48 height 16
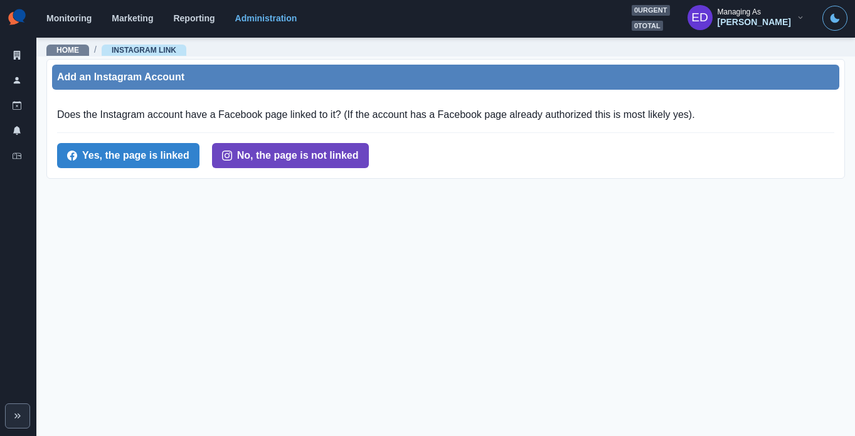
click at [267, 152] on button "No, the page is not linked" at bounding box center [290, 155] width 157 height 25
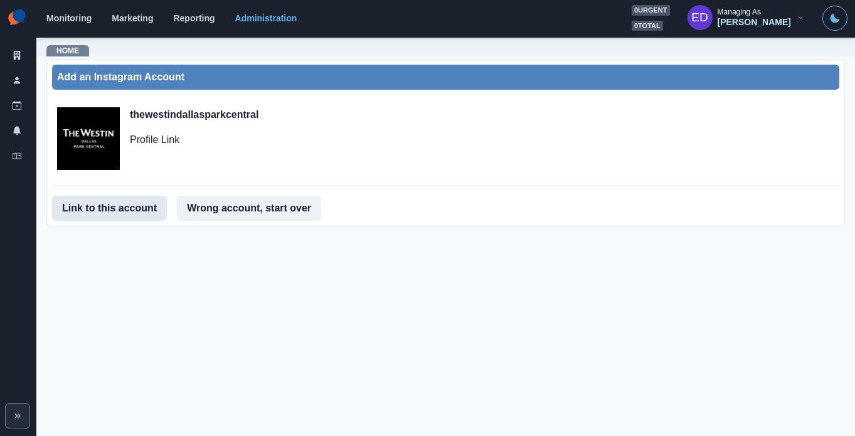
click at [103, 210] on button "Link to this account" at bounding box center [109, 208] width 115 height 25
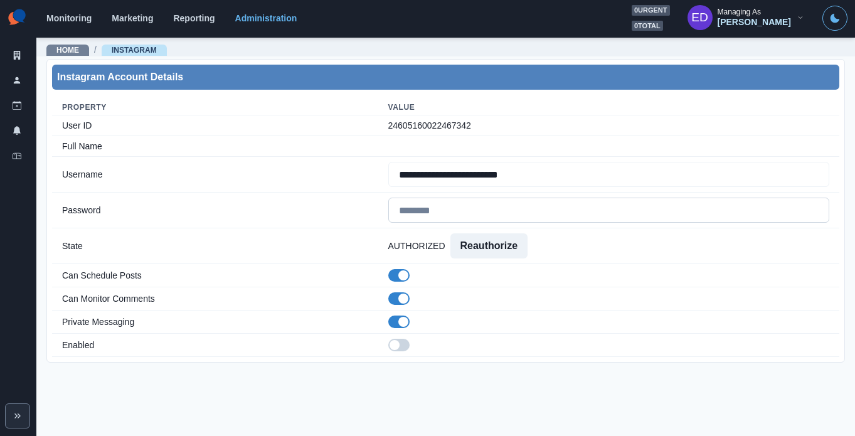
click at [460, 208] on input at bounding box center [608, 210] width 441 height 25
paste input "**********"
type input "**********"
click at [400, 348] on span at bounding box center [395, 345] width 10 height 10
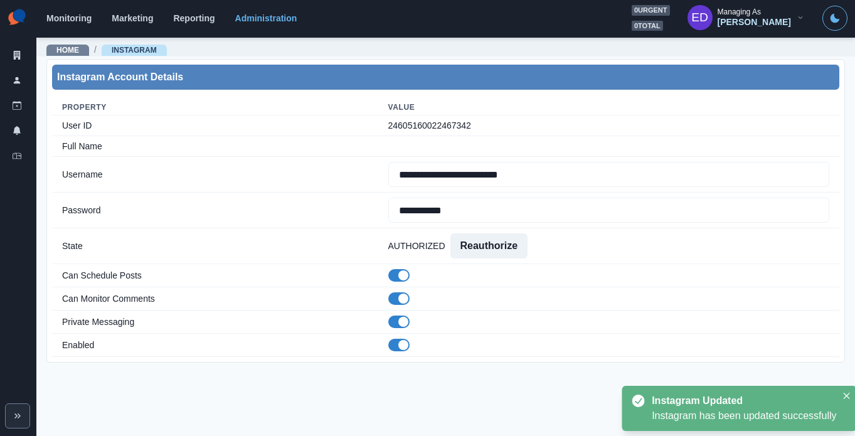
click at [491, 386] on main "**********" at bounding box center [445, 236] width 819 height 400
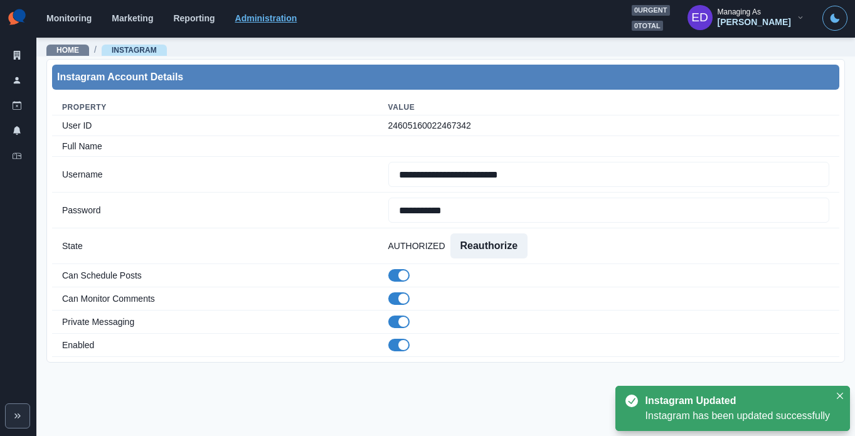
click at [261, 16] on link "Administration" at bounding box center [266, 18] width 62 height 10
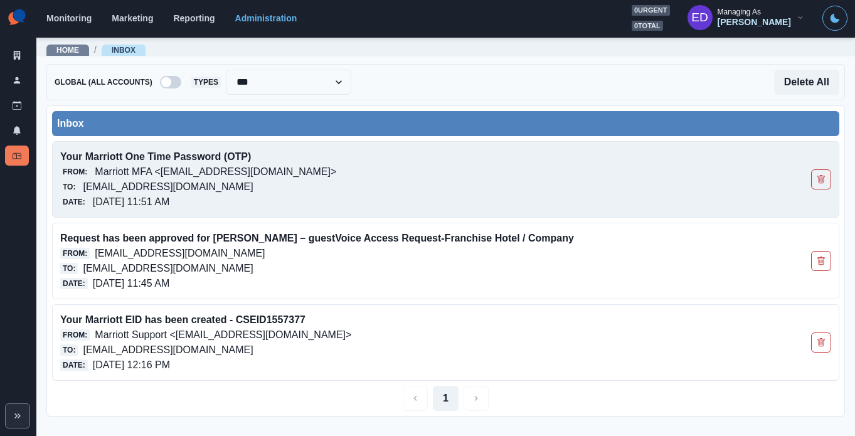
click at [253, 184] on p "[EMAIL_ADDRESS][DOMAIN_NAME]" at bounding box center [168, 186] width 170 height 15
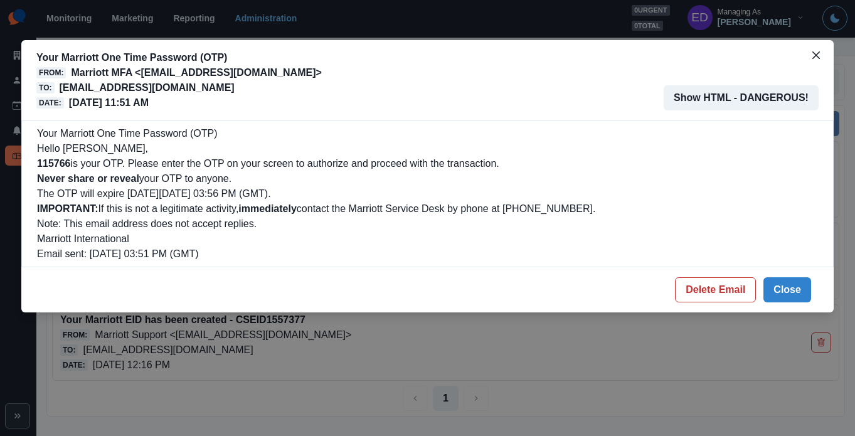
click at [46, 164] on b "115766" at bounding box center [53, 163] width 33 height 11
copy b "115766"
click at [714, 294] on button "Delete Email" at bounding box center [715, 289] width 81 height 25
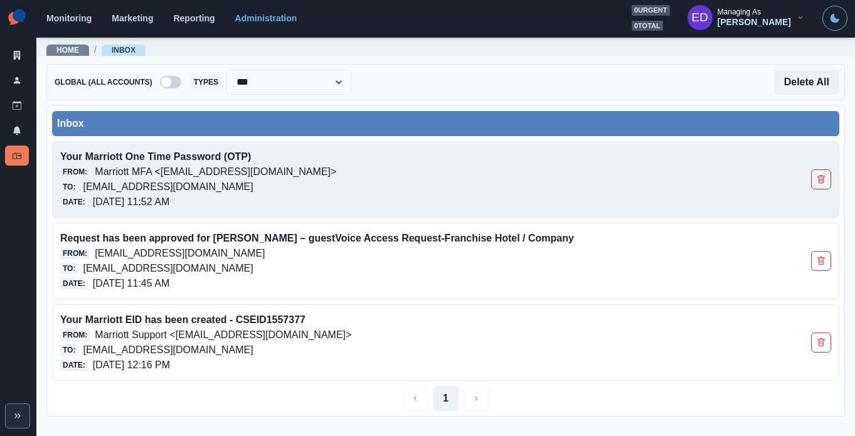
click at [309, 176] on div "From: Marriott MFA <noreply@trustedauth.com>" at bounding box center [368, 171] width 617 height 15
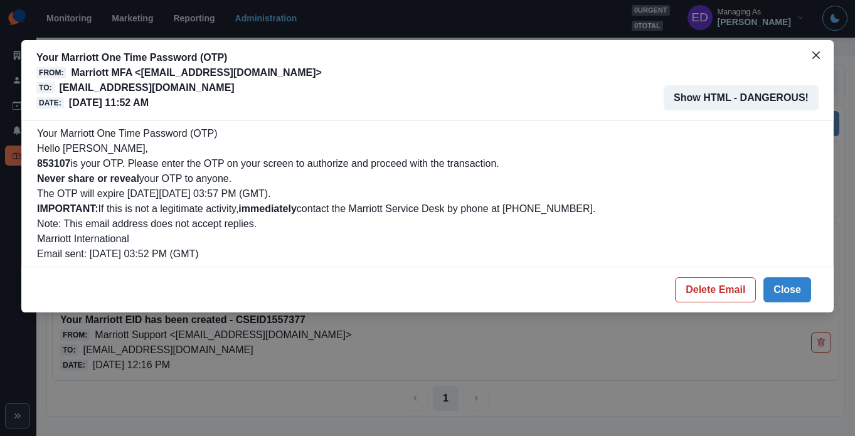
click at [48, 161] on b "853107" at bounding box center [53, 163] width 33 height 11
copy b "853107"
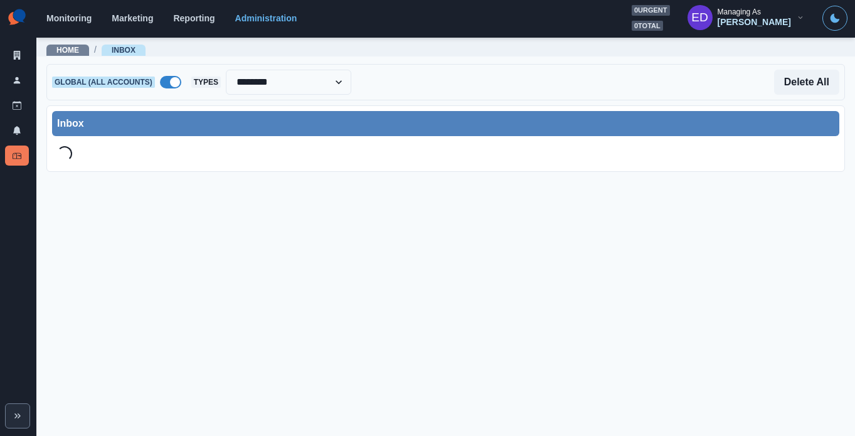
select select "********"
click at [258, 21] on link "Administration" at bounding box center [266, 18] width 62 height 10
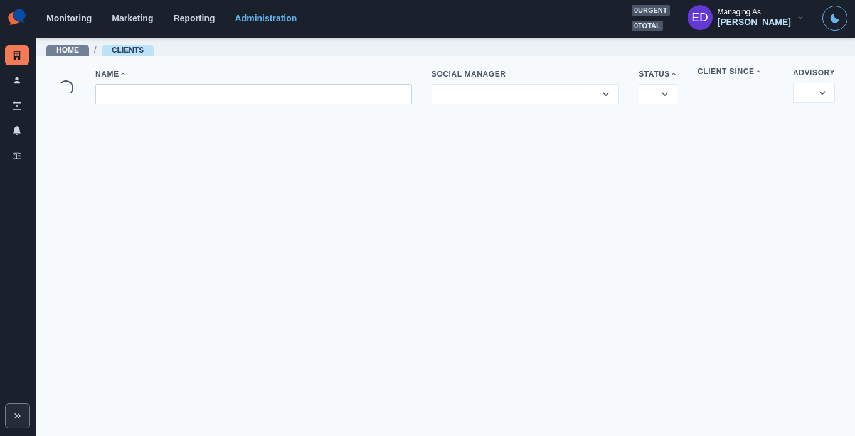
click at [214, 95] on input at bounding box center [253, 94] width 316 height 20
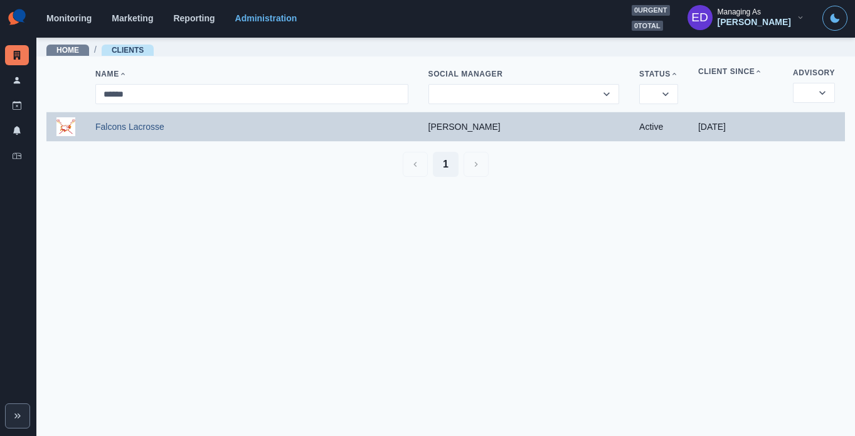
type input "******"
click at [117, 119] on td "Falcons Lacrosse" at bounding box center [251, 126] width 333 height 29
click at [119, 126] on link "Falcons Lacrosse" at bounding box center [129, 127] width 69 height 10
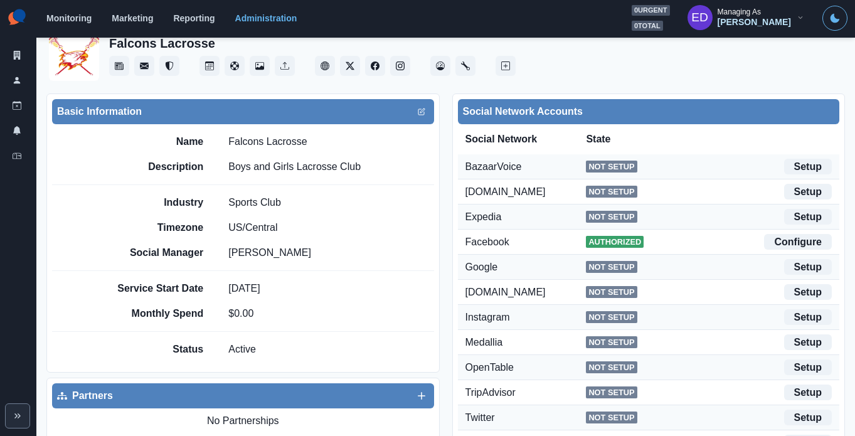
scroll to position [37, 0]
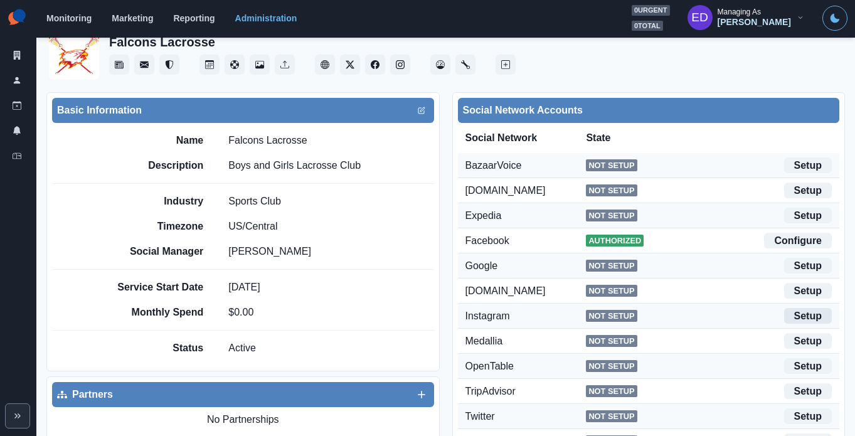
click at [801, 314] on link "Setup" at bounding box center [809, 316] width 48 height 16
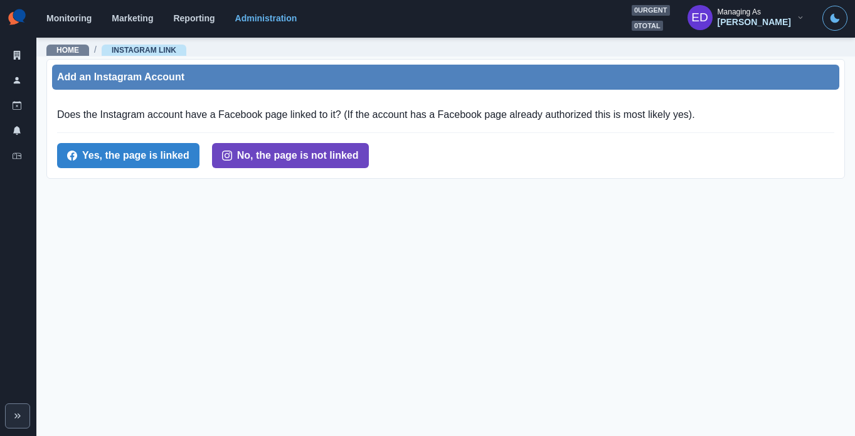
click at [287, 159] on button "No, the page is not linked" at bounding box center [290, 155] width 157 height 25
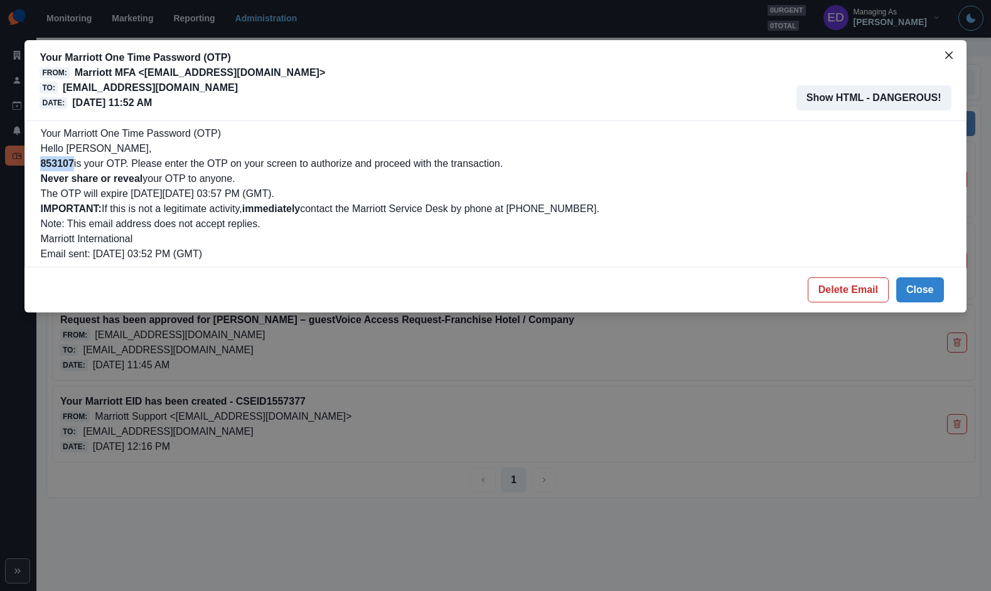
drag, startPoint x: 837, startPoint y: 284, endPoint x: 773, endPoint y: 271, distance: 65.4
click at [837, 284] on button "Delete Email" at bounding box center [848, 289] width 81 height 25
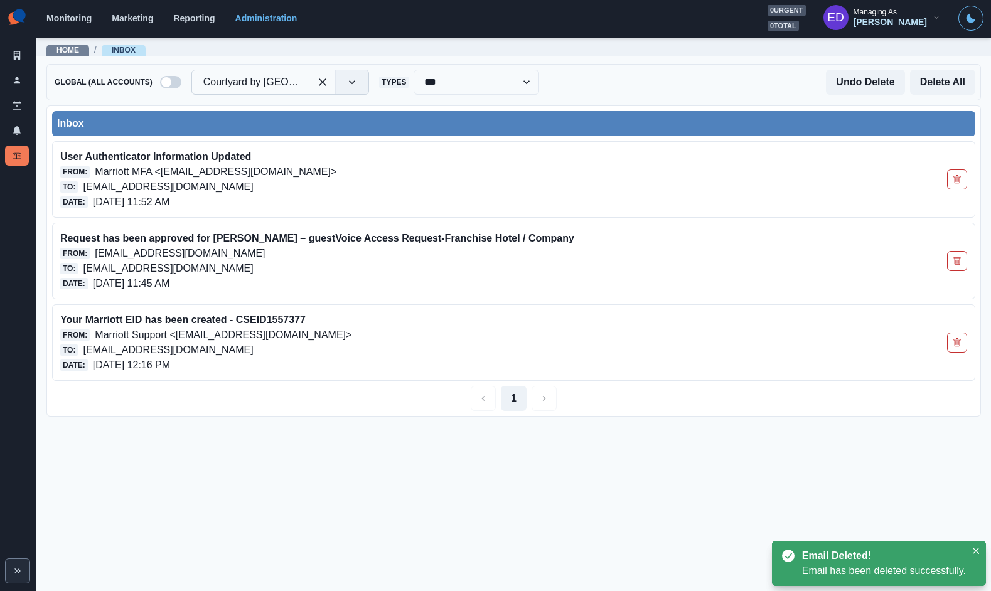
drag, startPoint x: 281, startPoint y: 82, endPoint x: 317, endPoint y: 83, distance: 36.4
click at [281, 82] on div at bounding box center [250, 82] width 95 height 18
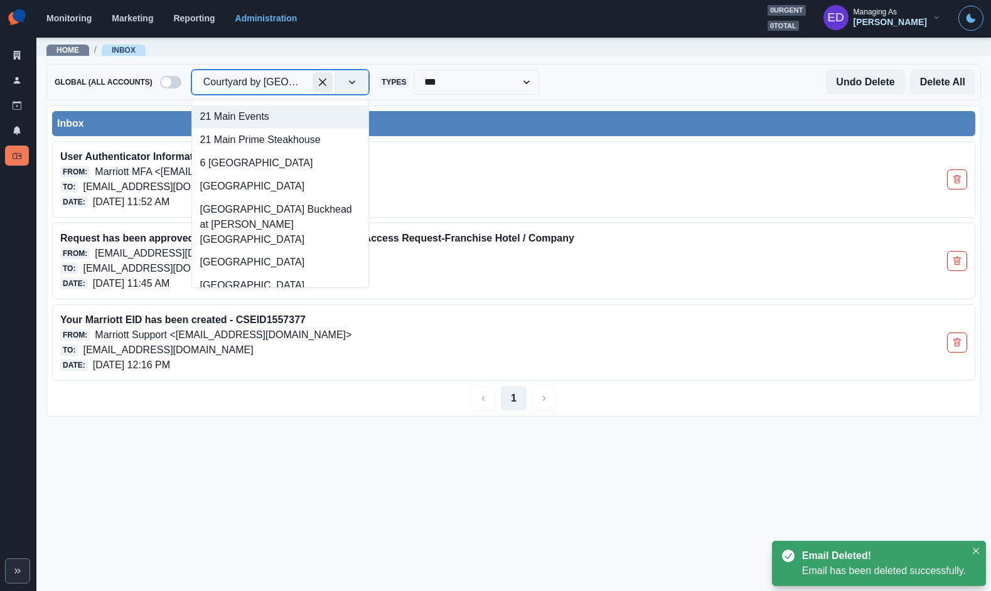
drag, startPoint x: 319, startPoint y: 79, endPoint x: 261, endPoint y: 107, distance: 64.0
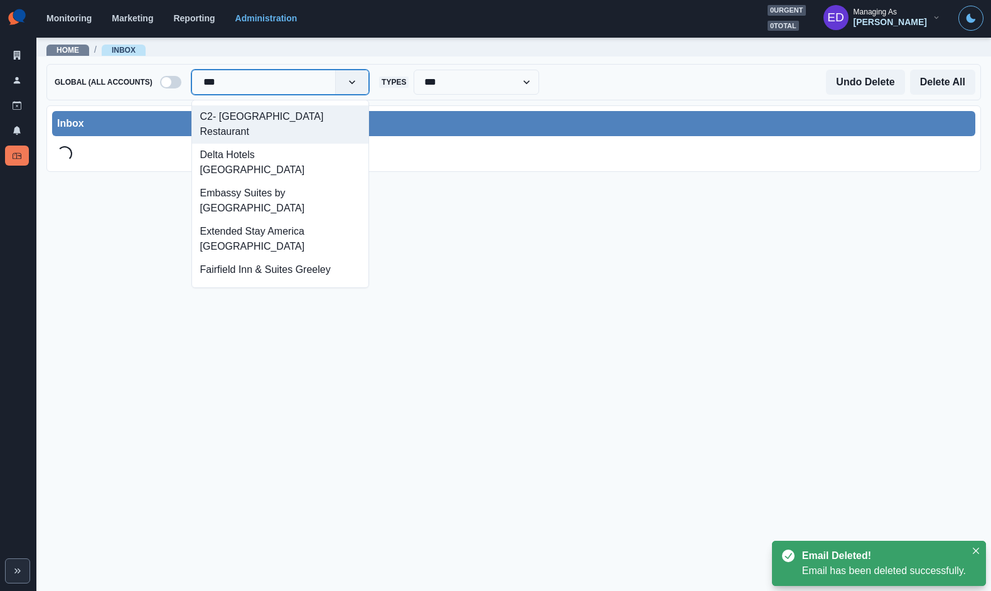
type input "****"
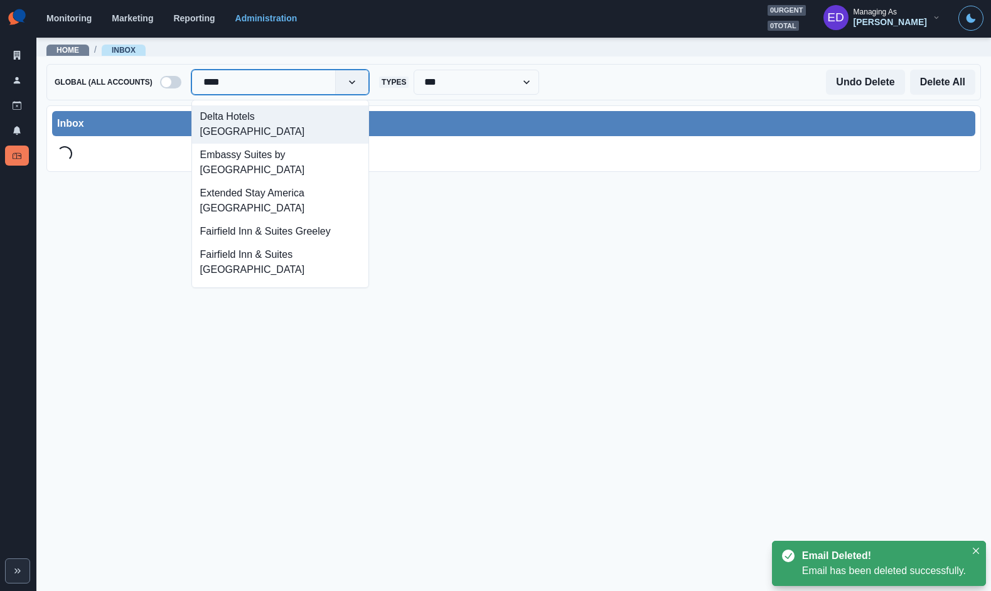
click at [238, 117] on div "Delta Hotels [GEOGRAPHIC_DATA]" at bounding box center [280, 124] width 176 height 38
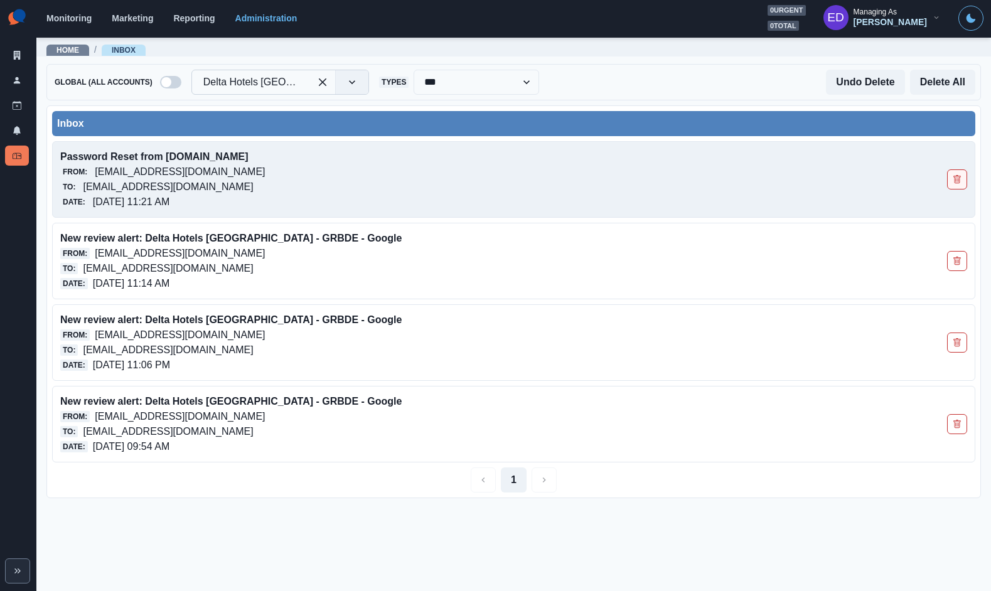
click at [959, 181] on icon "Delete Email" at bounding box center [957, 179] width 9 height 9
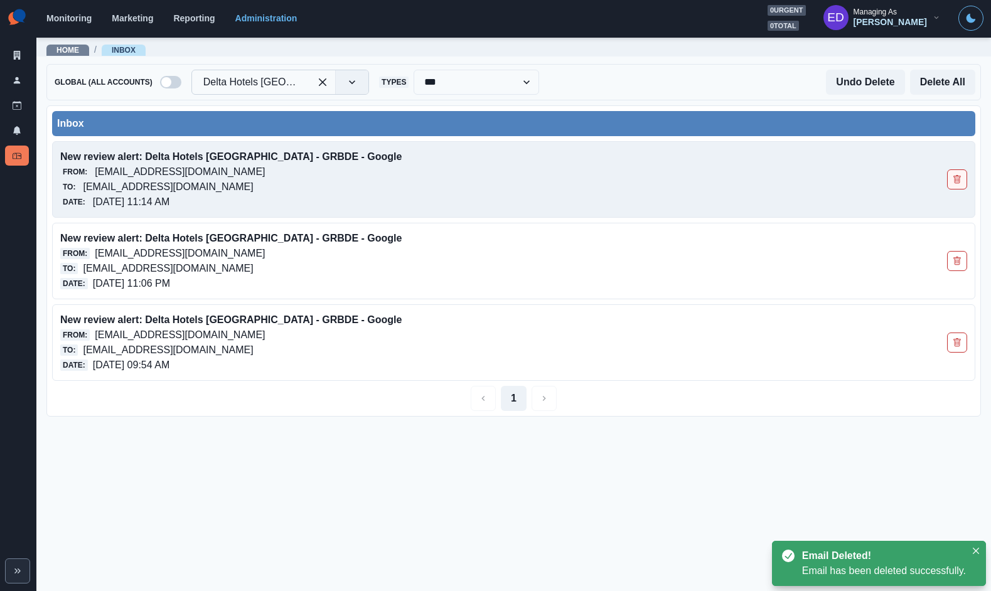
click at [959, 181] on icon "Delete Email" at bounding box center [957, 179] width 9 height 9
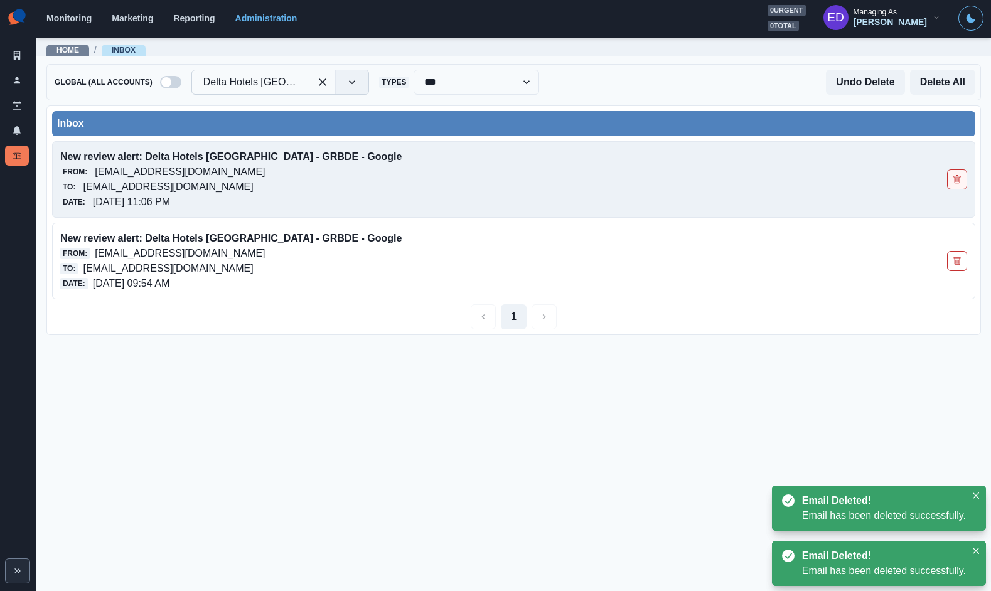
click at [959, 181] on icon "Delete Email" at bounding box center [957, 179] width 9 height 9
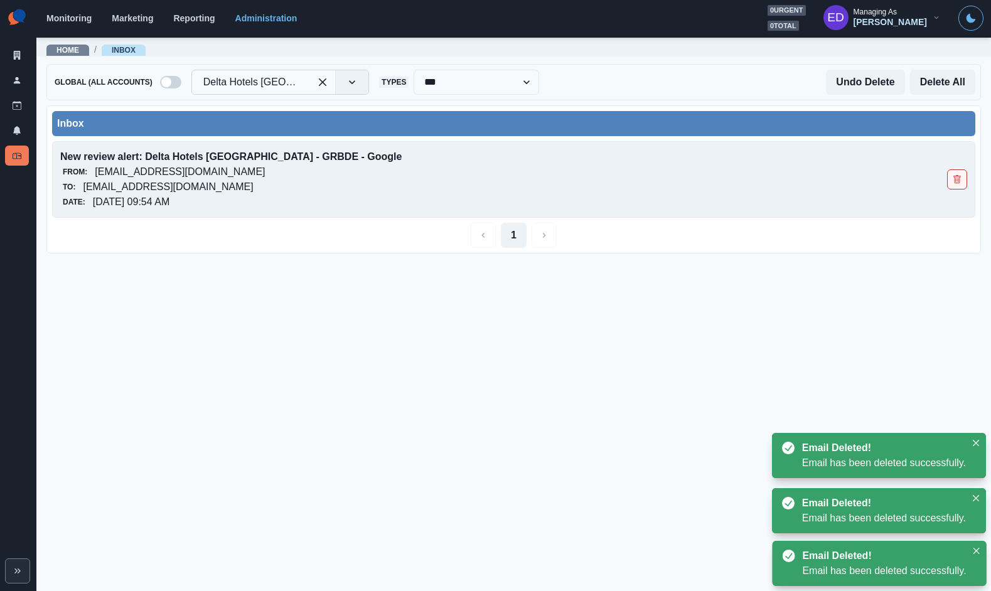
click at [959, 181] on icon "Delete Email" at bounding box center [956, 179] width 7 height 8
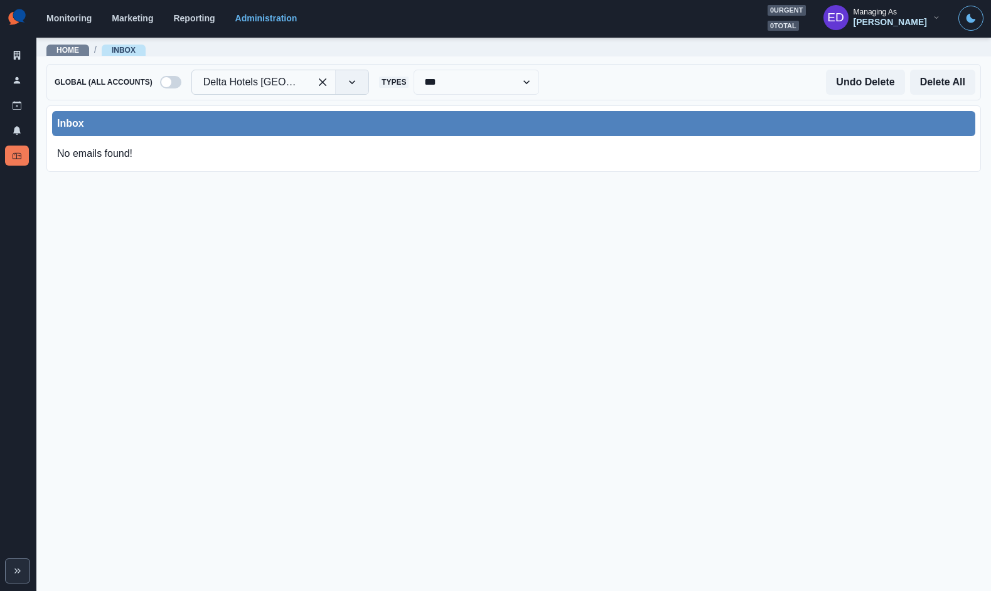
drag, startPoint x: 273, startPoint y: 85, endPoint x: 319, endPoint y: 83, distance: 46.5
click at [273, 85] on div at bounding box center [250, 82] width 95 height 18
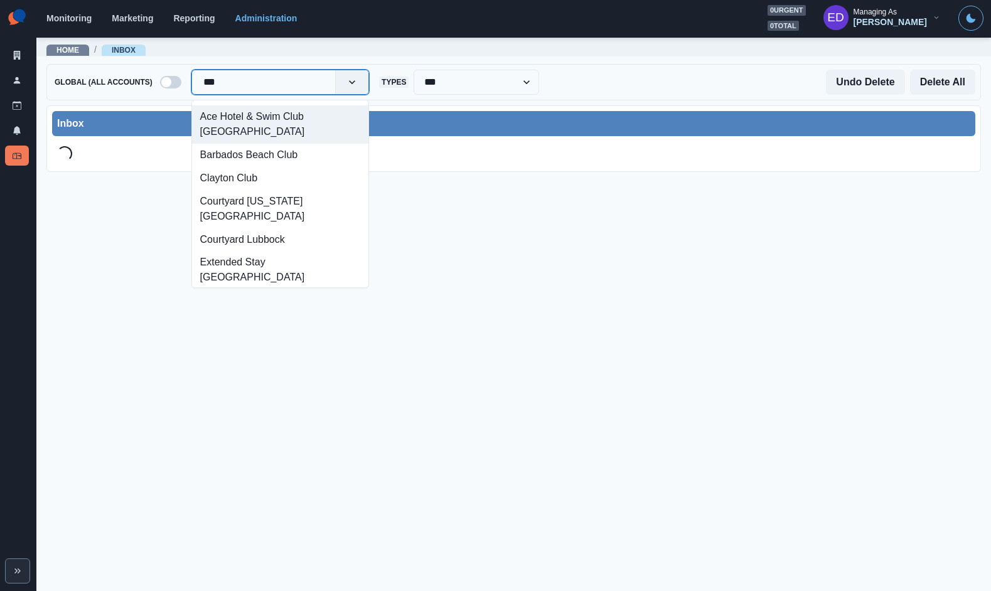
type input "****"
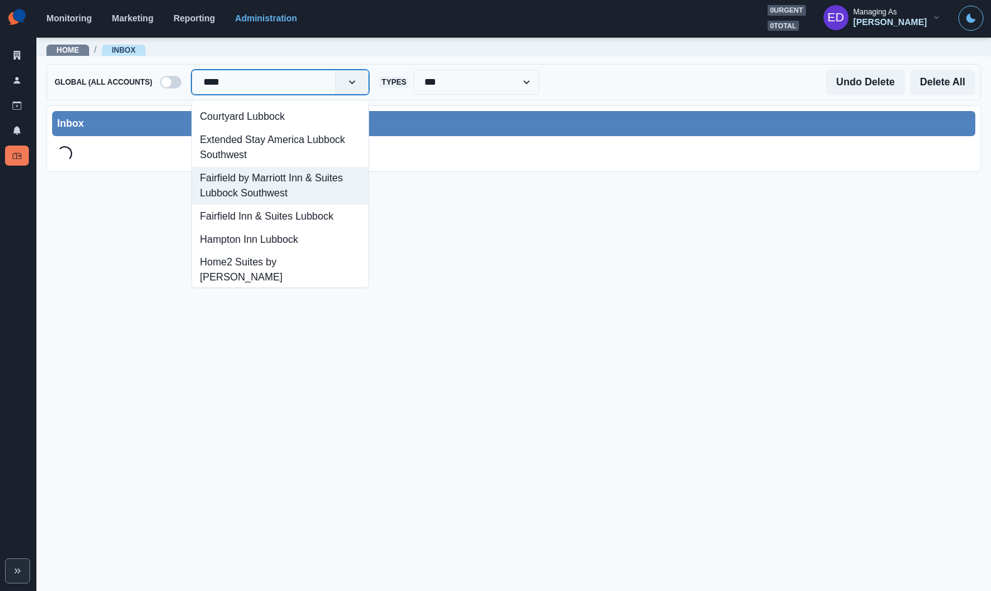
click at [326, 189] on div "Fairfield by Marriott Inn & Suites Lubbock Southwest" at bounding box center [280, 186] width 176 height 38
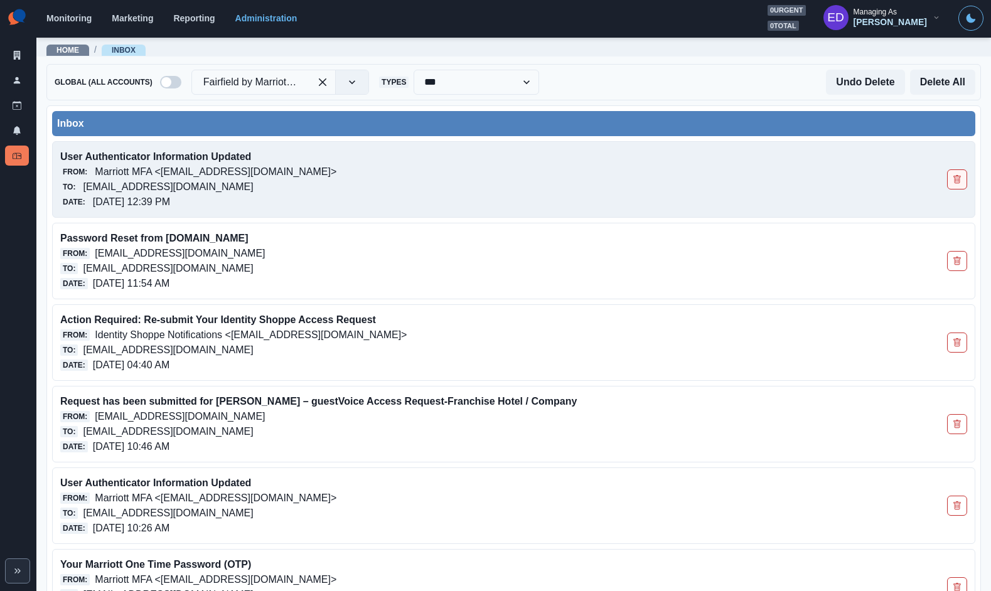
click at [953, 178] on icon "Delete Email" at bounding box center [957, 179] width 9 height 9
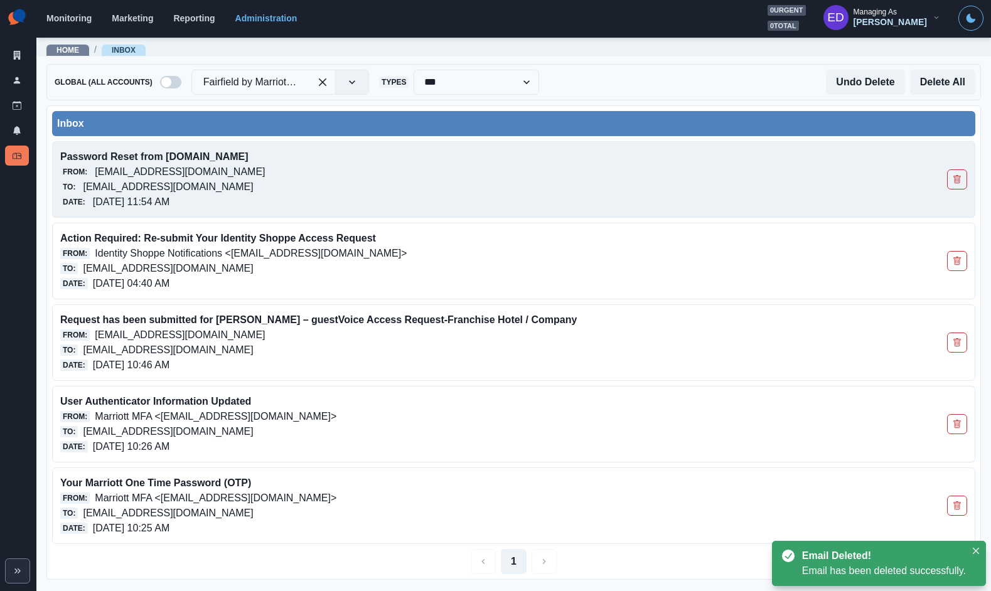
click at [945, 178] on div "Password Reset from cms.rioseo.com From: no-reply@rioseo.com To: fairfieldbymar…" at bounding box center [513, 179] width 923 height 77
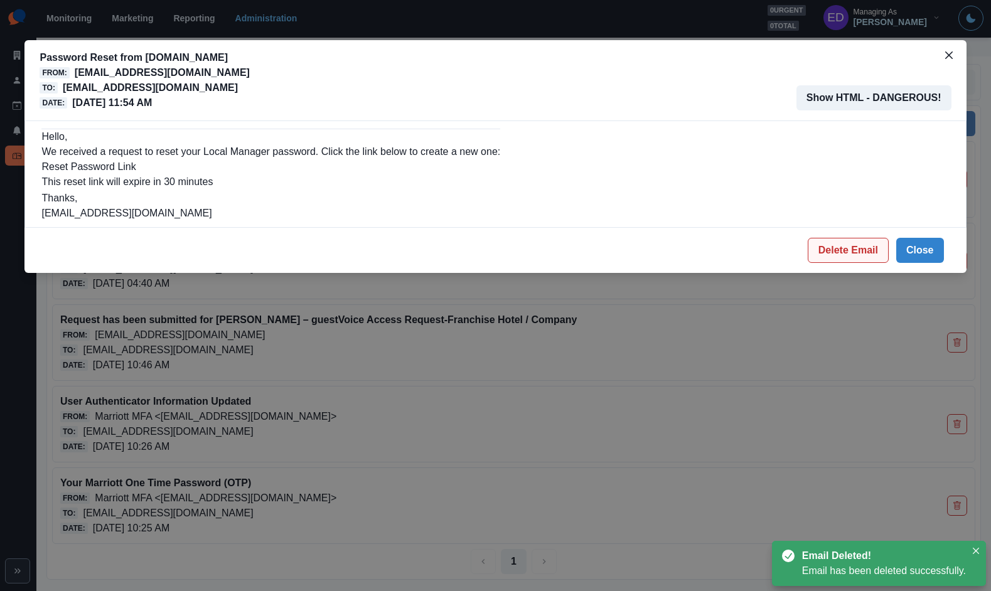
click at [876, 249] on button "Delete Email" at bounding box center [848, 250] width 81 height 25
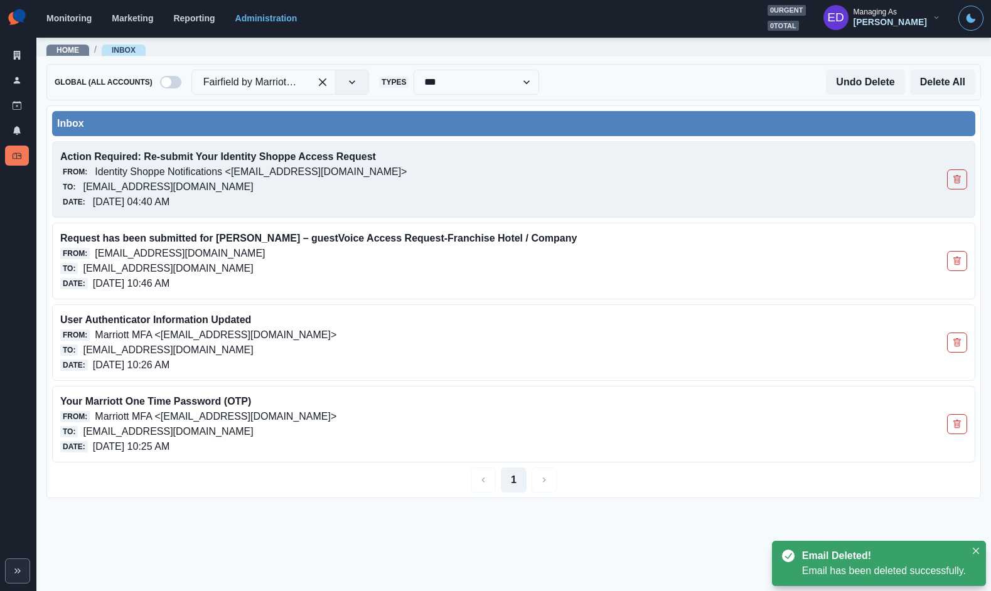
click at [763, 187] on div "To: fairfieldbymarriottinnsuiteslubbocksouthwest@properties.thesocialstation.com" at bounding box center [423, 186] width 726 height 15
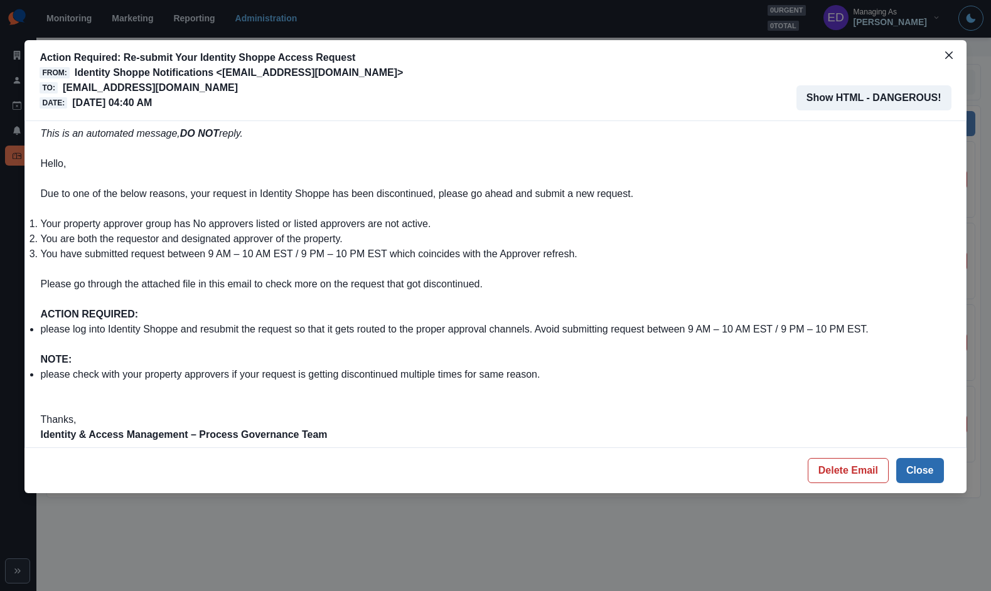
click at [929, 474] on button "Close" at bounding box center [920, 470] width 48 height 25
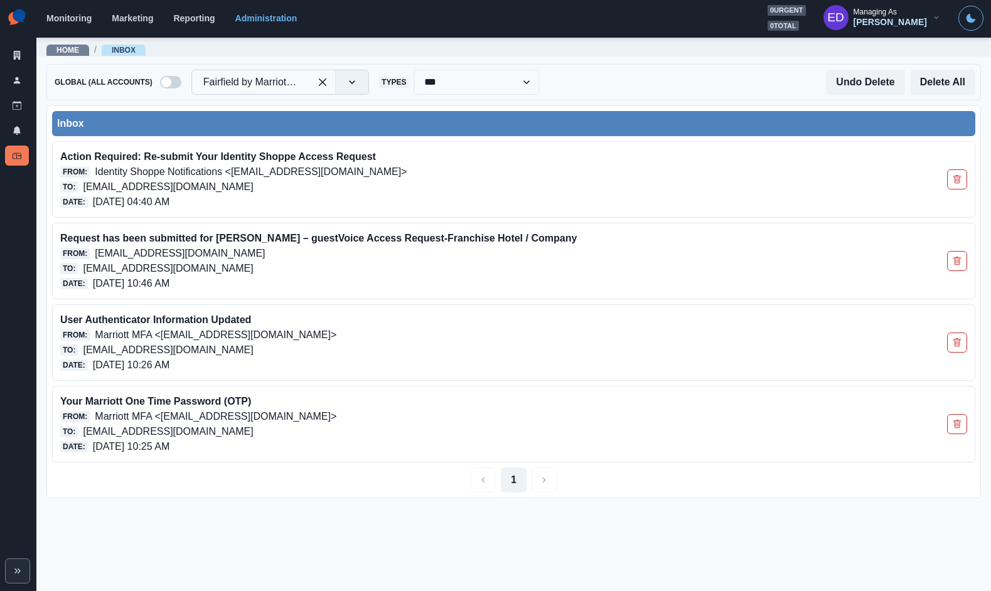
click at [277, 88] on div at bounding box center [250, 82] width 95 height 18
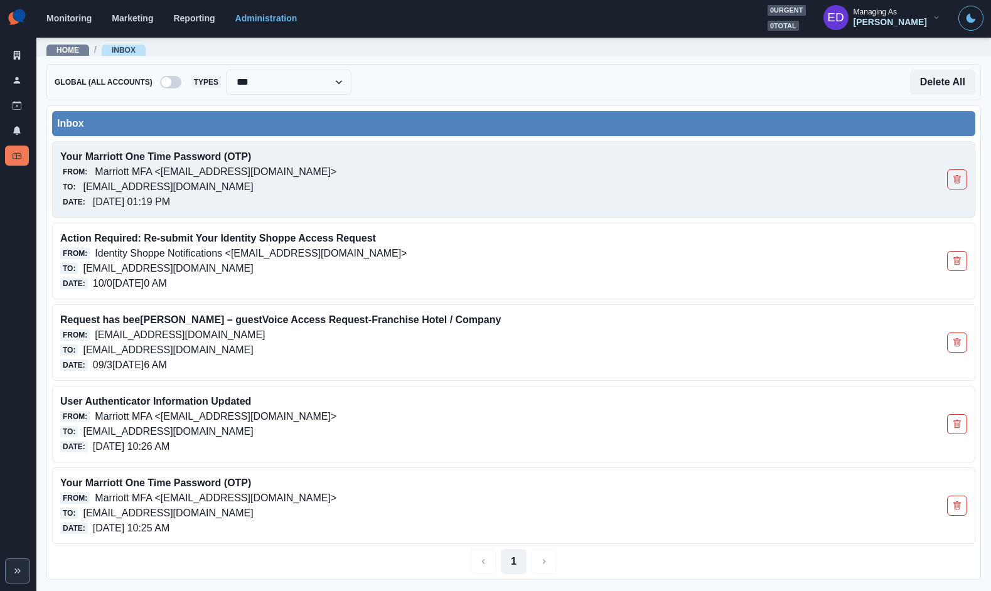
click at [305, 163] on p "Your Marriott One Time Password (OTP)" at bounding box center [423, 156] width 726 height 15
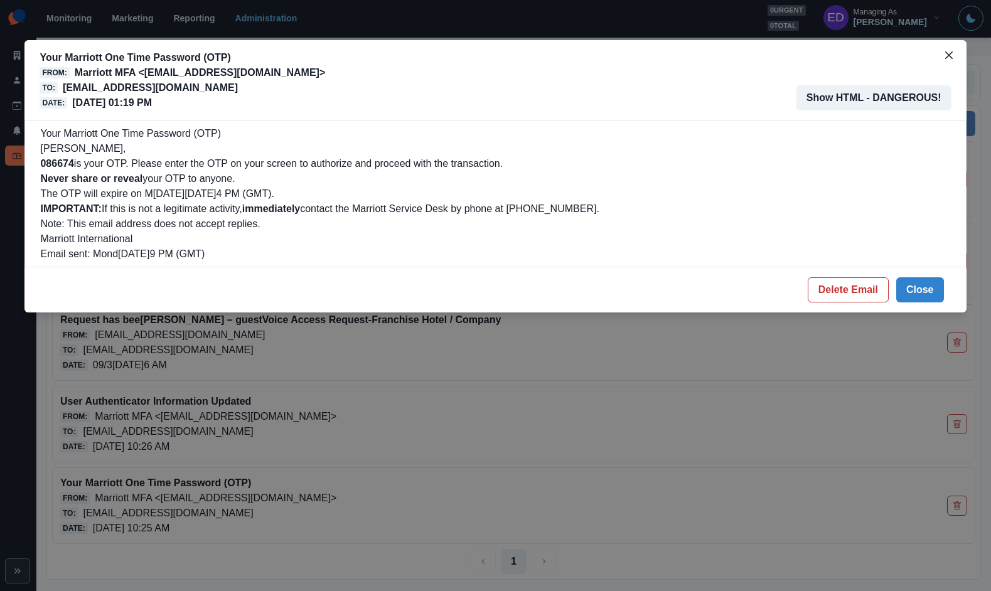
click at [52, 158] on b "086674" at bounding box center [56, 163] width 33 height 11
copy b "086674"
drag, startPoint x: 938, startPoint y: 291, endPoint x: 965, endPoint y: 291, distance: 27.0
click at [938, 291] on button "Close" at bounding box center [920, 289] width 48 height 25
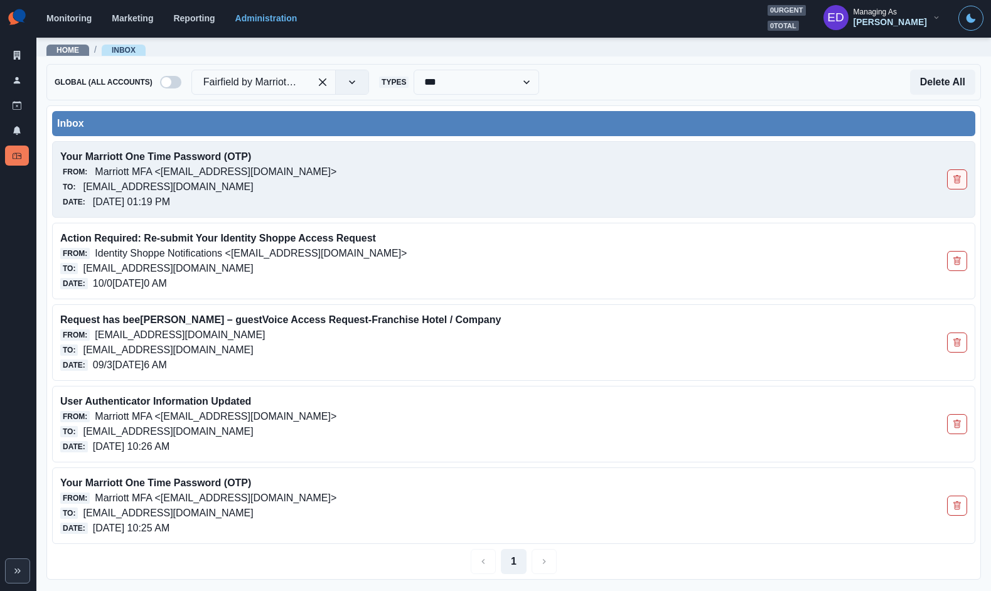
click at [958, 178] on icon "Delete Email" at bounding box center [957, 179] width 9 height 9
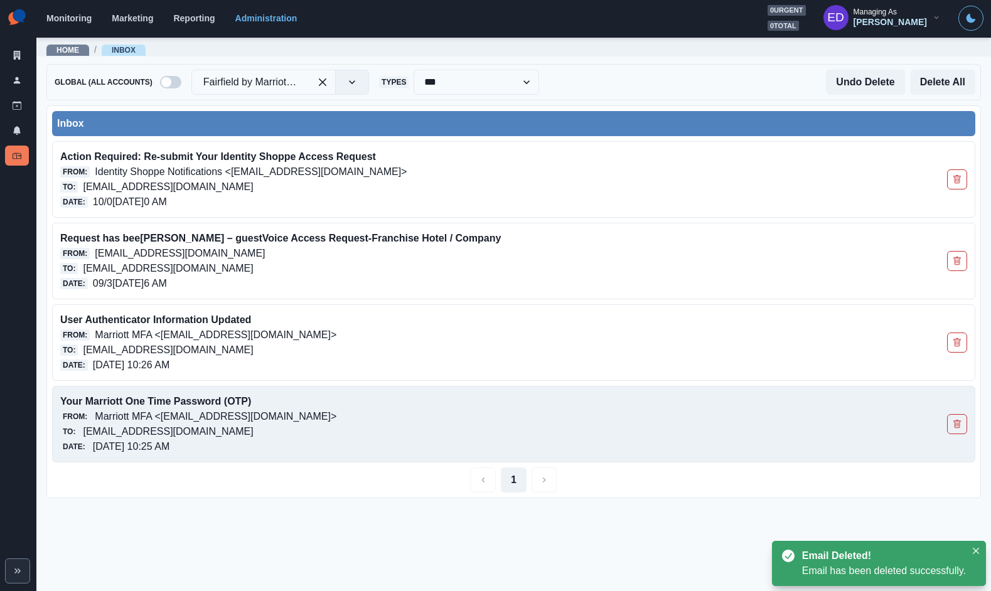
click at [968, 425] on div "Your Marriott One Time Password (OTP) From: Marriott MFA <[EMAIL_ADDRESS][DOMAI…" at bounding box center [513, 424] width 923 height 77
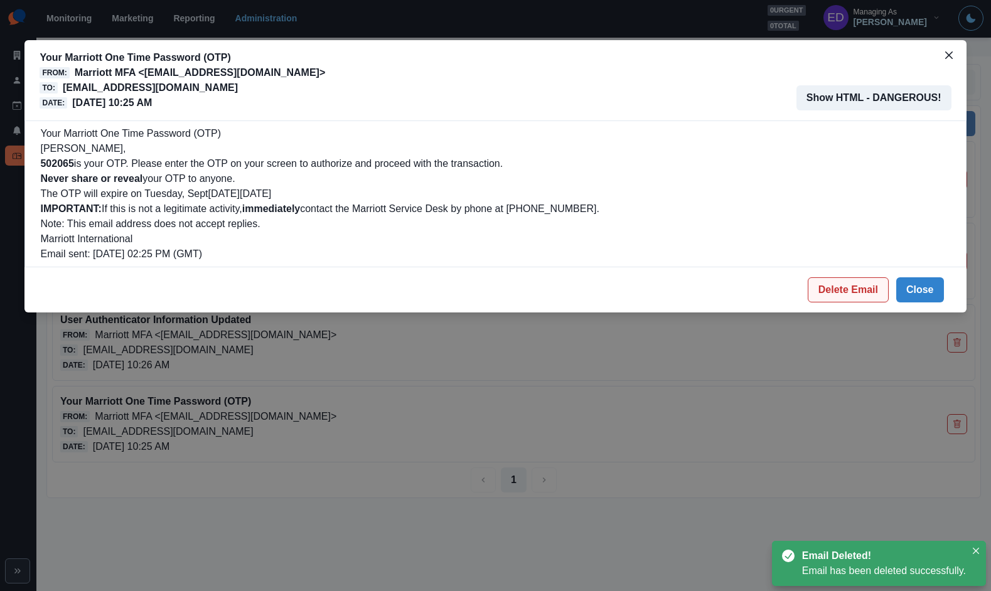
click at [842, 283] on button "Delete Email" at bounding box center [848, 289] width 81 height 25
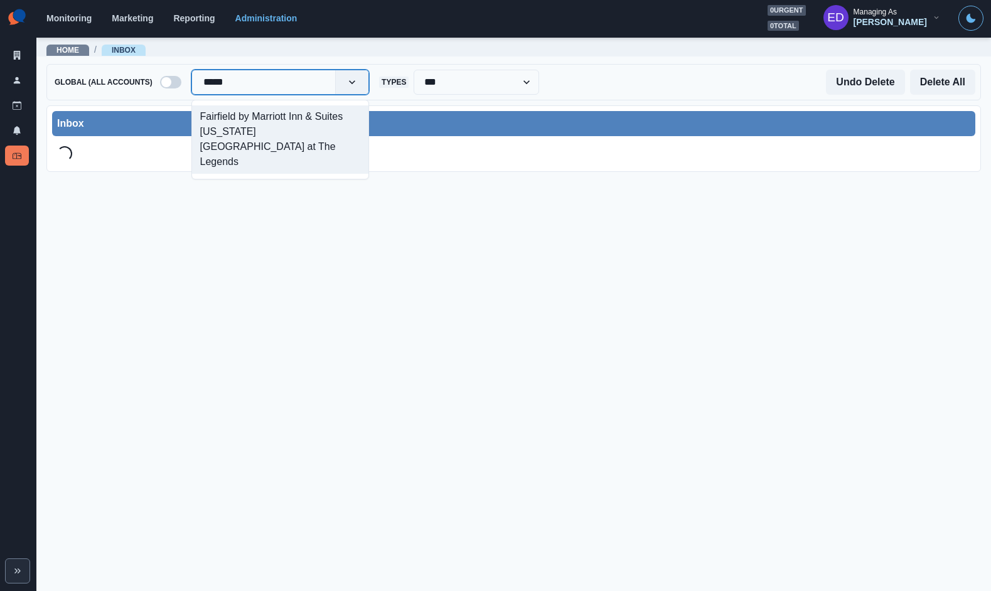
type input "******"
click at [272, 103] on div "Fairfield by Marriott Inn & Suites [US_STATE][GEOGRAPHIC_DATA] at The Legends" at bounding box center [280, 140] width 178 height 80
click at [272, 114] on div "Fairfield by Marriott Inn & Suites [US_STATE][GEOGRAPHIC_DATA] at The Legends" at bounding box center [280, 139] width 176 height 68
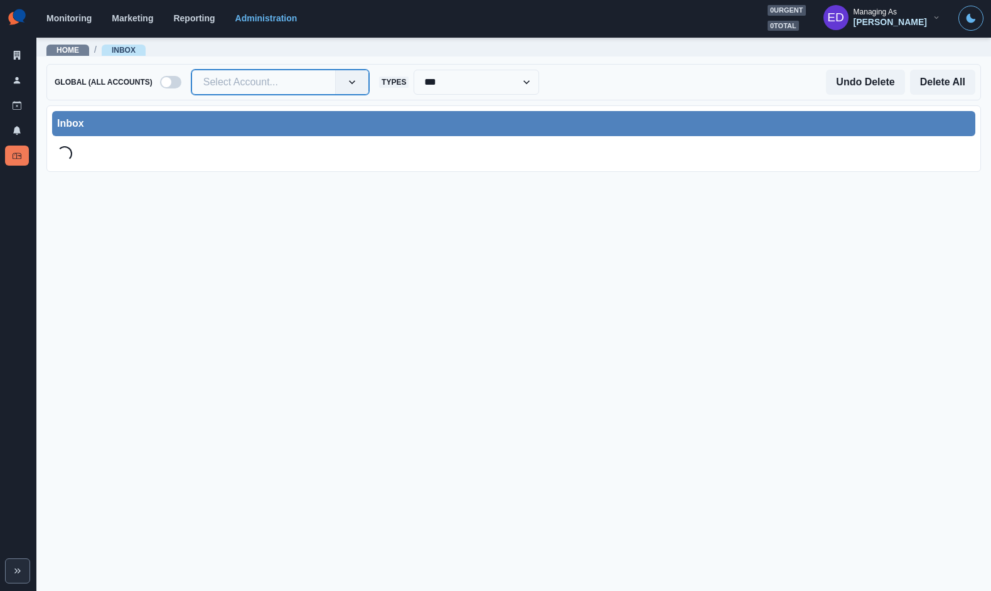
click at [274, 84] on div at bounding box center [263, 82] width 120 height 18
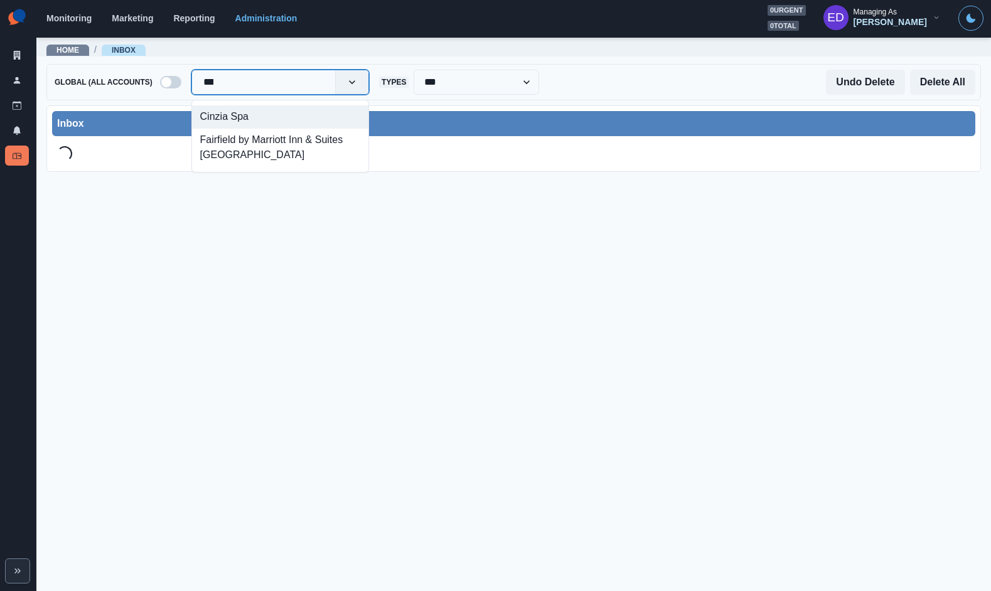
type input "****"
click at [272, 109] on div "Fairfield by Marriott Inn & Suites [GEOGRAPHIC_DATA]" at bounding box center [280, 124] width 176 height 38
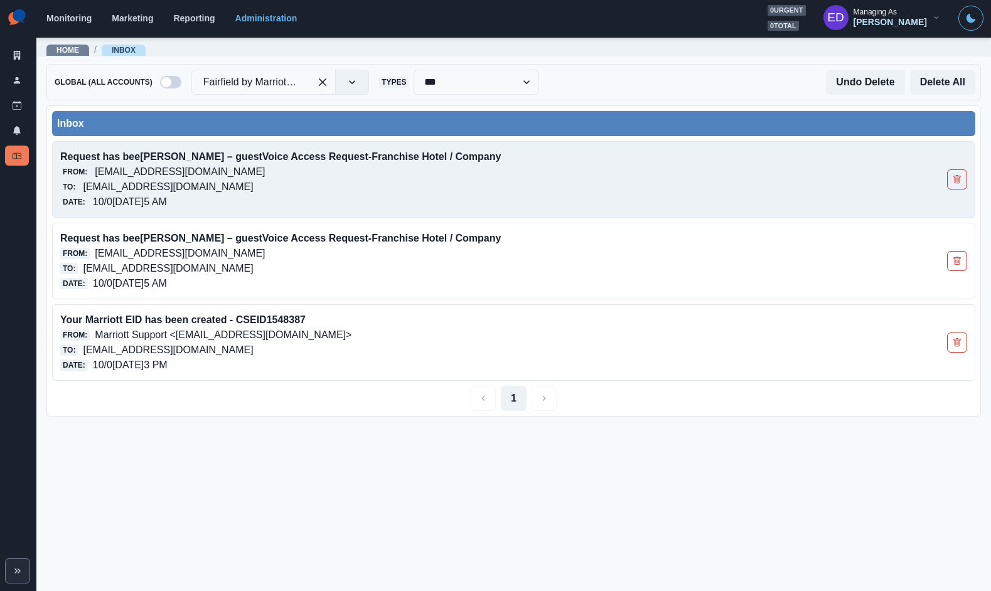
click at [570, 181] on div "To: [EMAIL_ADDRESS][DOMAIN_NAME]" at bounding box center [423, 186] width 726 height 15
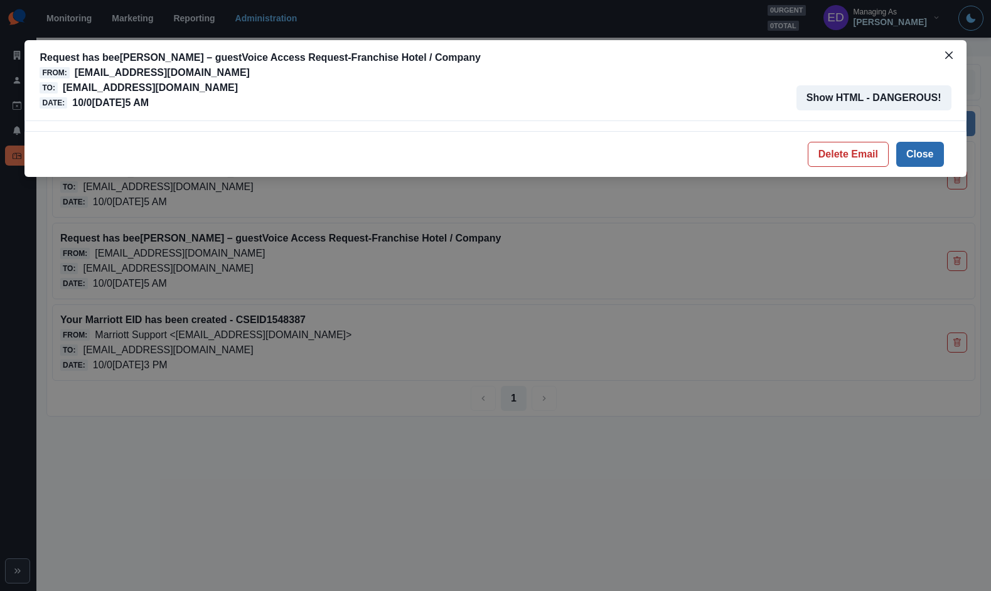
drag, startPoint x: 920, startPoint y: 159, endPoint x: 779, endPoint y: 181, distance: 142.4
click at [920, 159] on button "Close" at bounding box center [920, 154] width 48 height 25
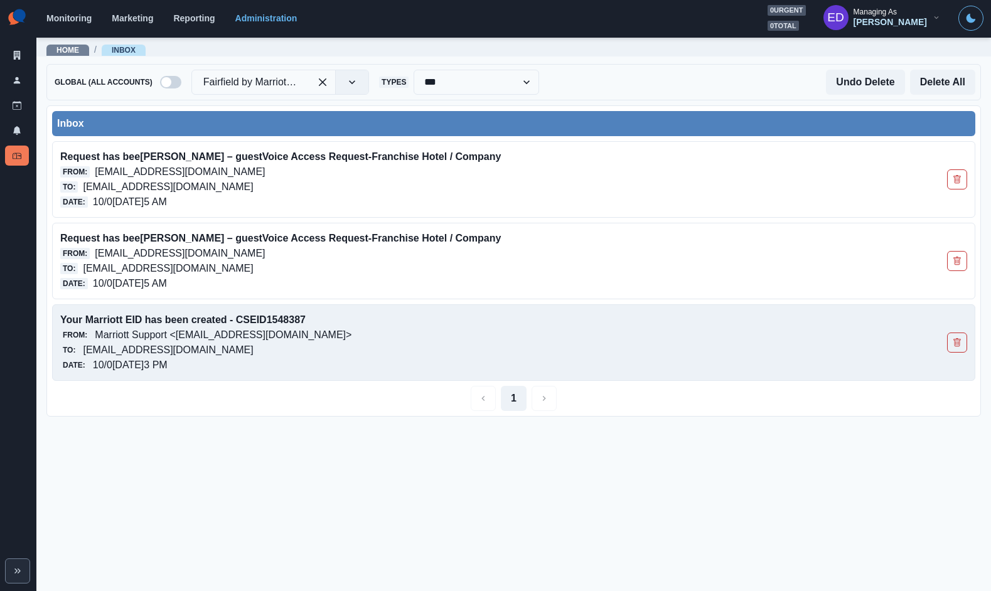
click at [368, 363] on div "Date: 10/0[DATE]3 PM" at bounding box center [423, 365] width 726 height 15
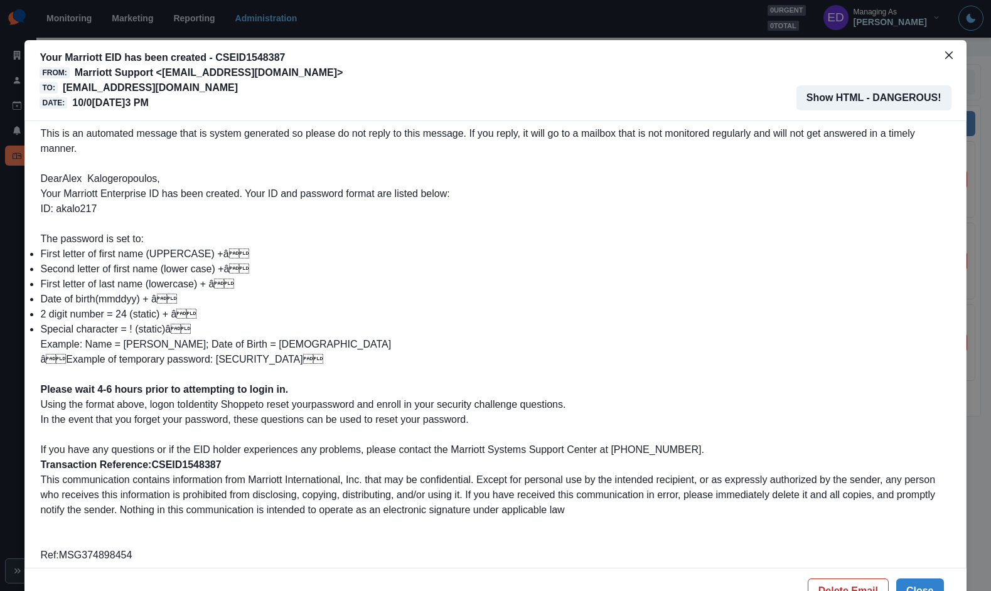
click at [75, 210] on span "Your Marriott Enterprise ID has been created. Your ID and password format are l…" at bounding box center [244, 201] width 409 height 26
copy span "akalo217"
click at [939, 51] on button "Close" at bounding box center [949, 55] width 20 height 20
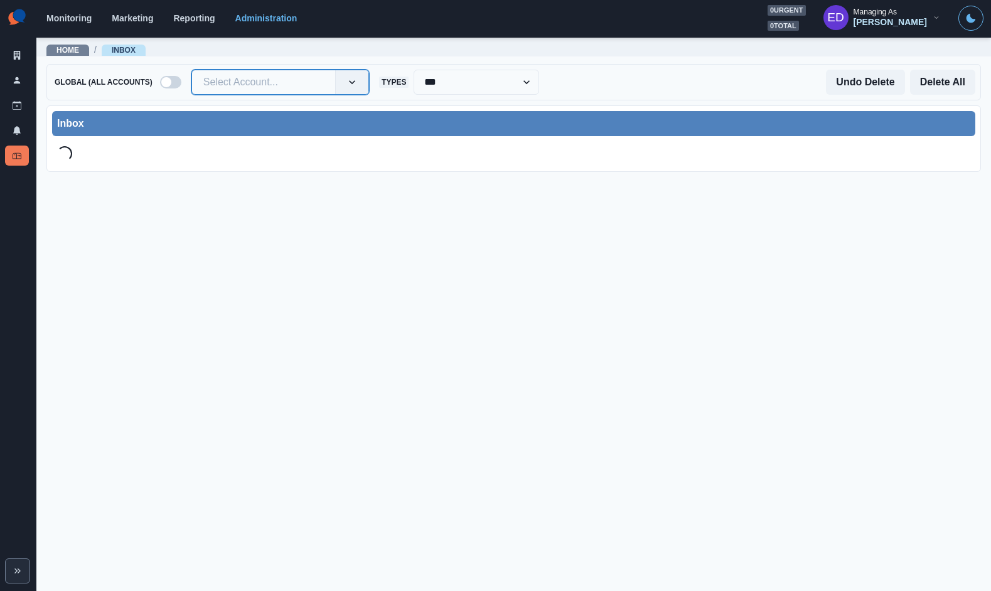
click at [223, 83] on div at bounding box center [263, 82] width 120 height 18
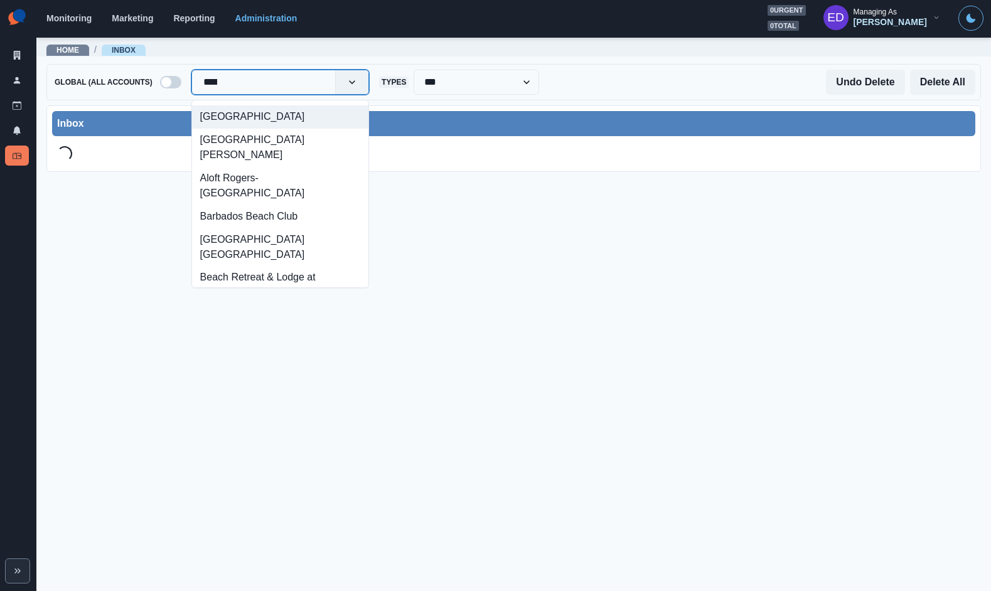
type input "*****"
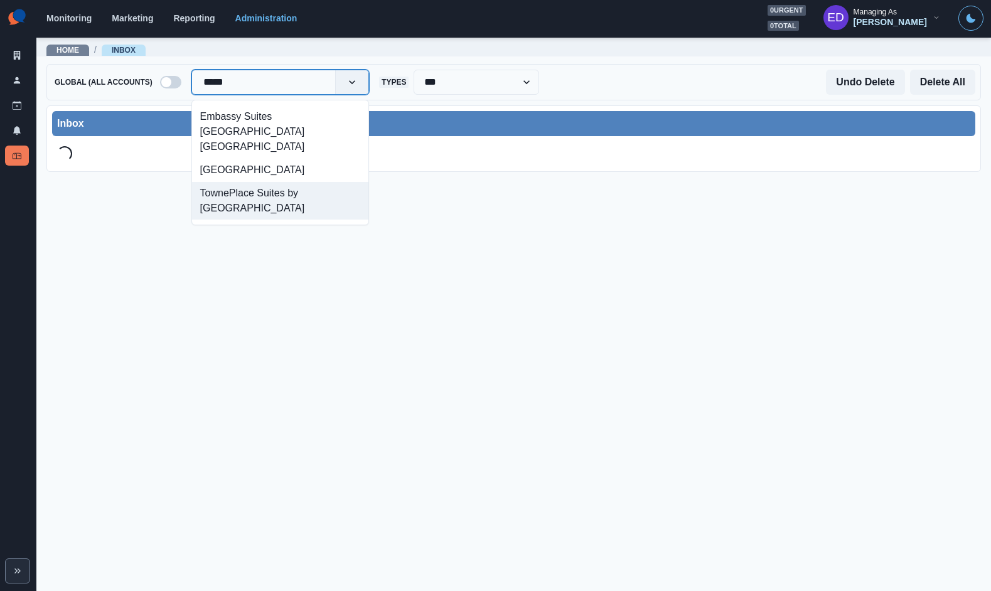
click at [211, 185] on div "TownePlace Suites by [GEOGRAPHIC_DATA]" at bounding box center [280, 201] width 176 height 38
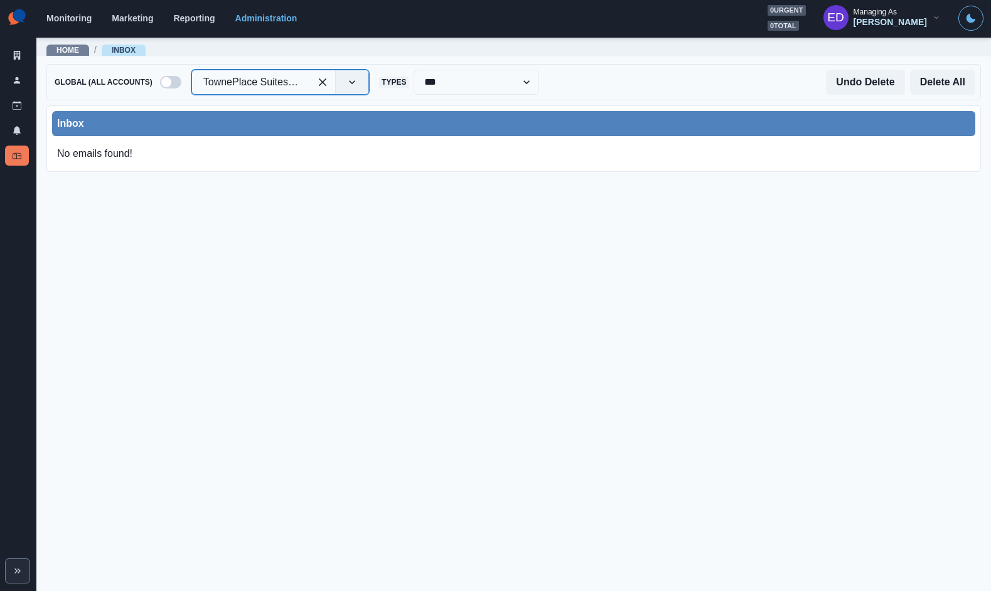
click at [408, 178] on main "**********" at bounding box center [513, 313] width 955 height 555
